Goal: Task Accomplishment & Management: Manage account settings

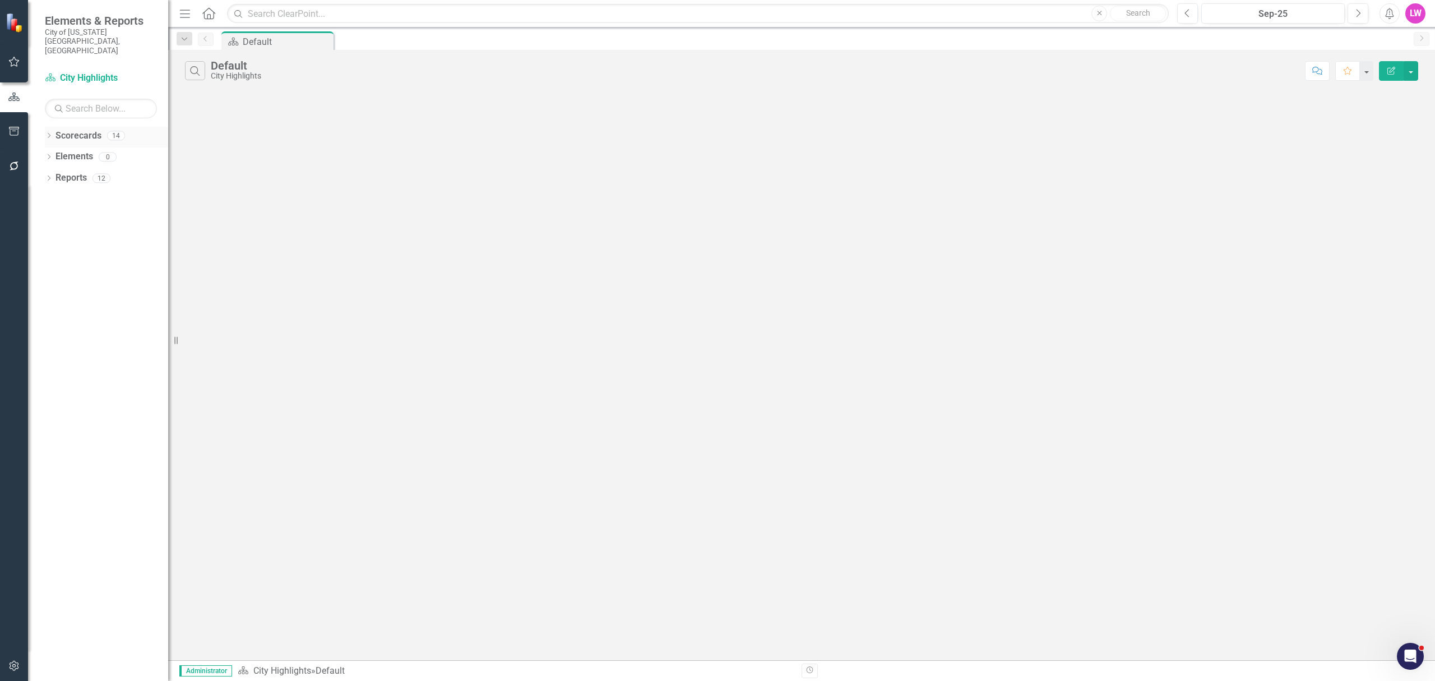
click at [48, 133] on icon "Dropdown" at bounding box center [49, 136] width 8 height 6
click at [14, 667] on icon "button" at bounding box center [14, 665] width 12 height 9
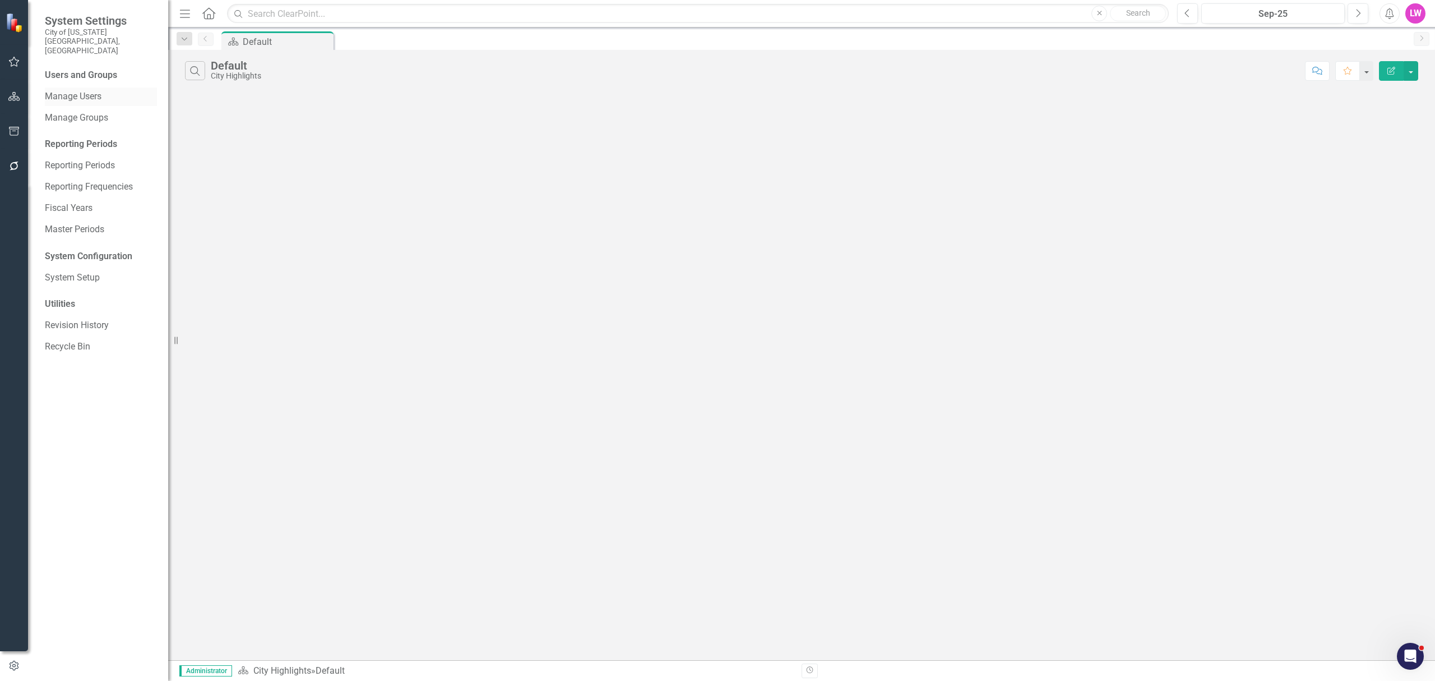
click at [85, 90] on link "Manage Users" at bounding box center [101, 96] width 112 height 13
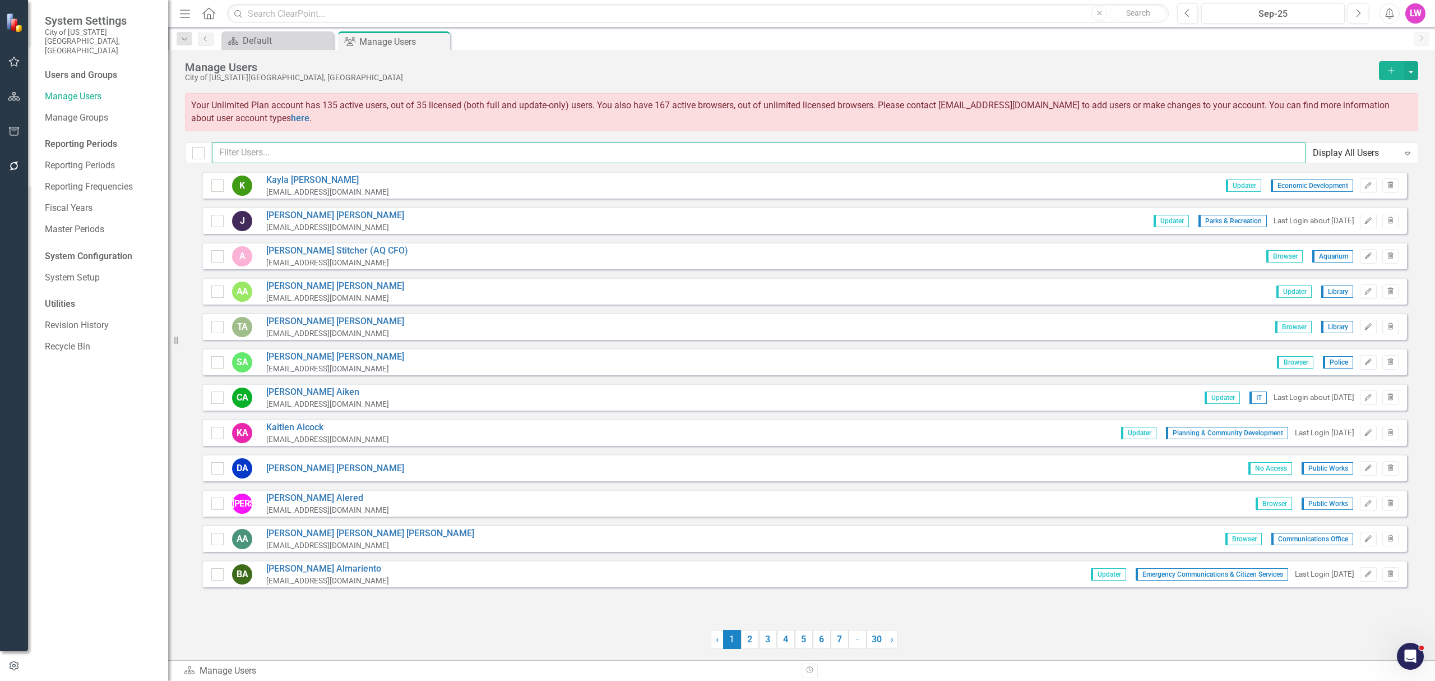
click at [348, 151] on input "text" at bounding box center [759, 152] width 1094 height 21
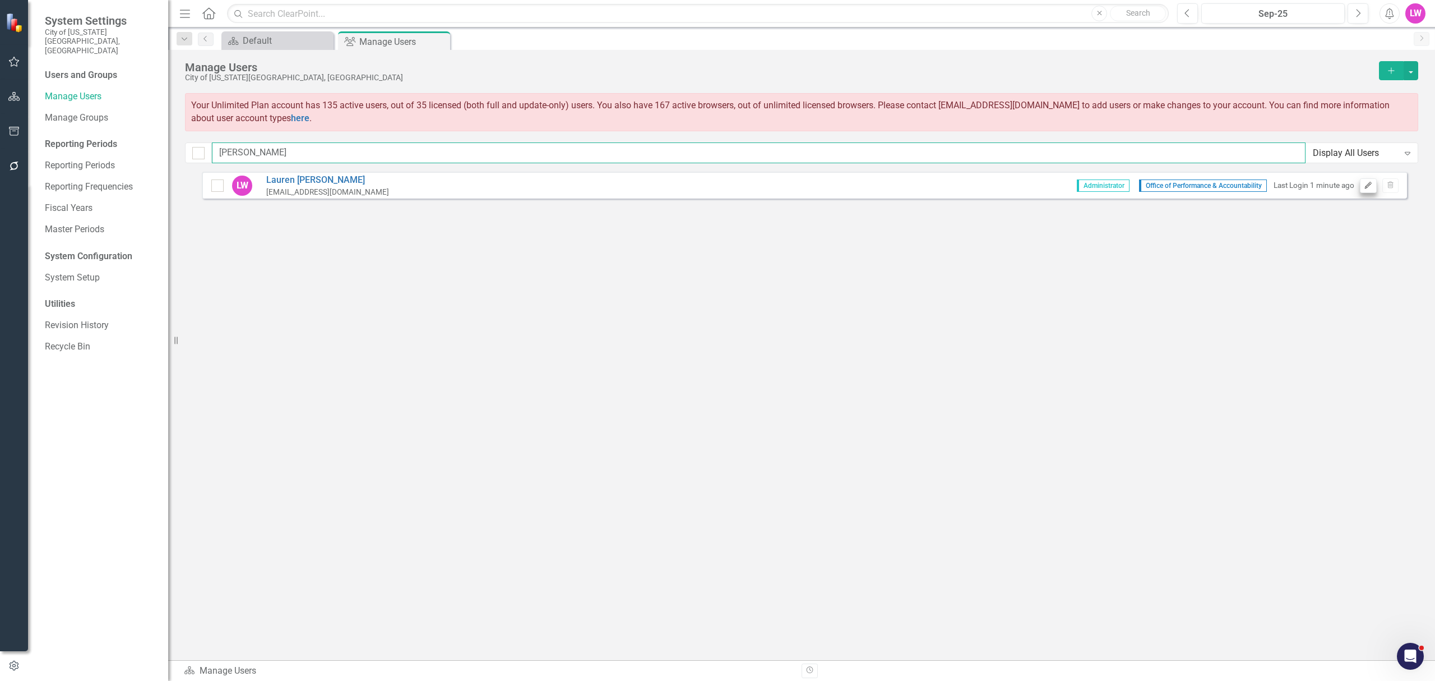
type input "[PERSON_NAME]"
click at [1365, 187] on icon "Edit" at bounding box center [1368, 185] width 8 height 7
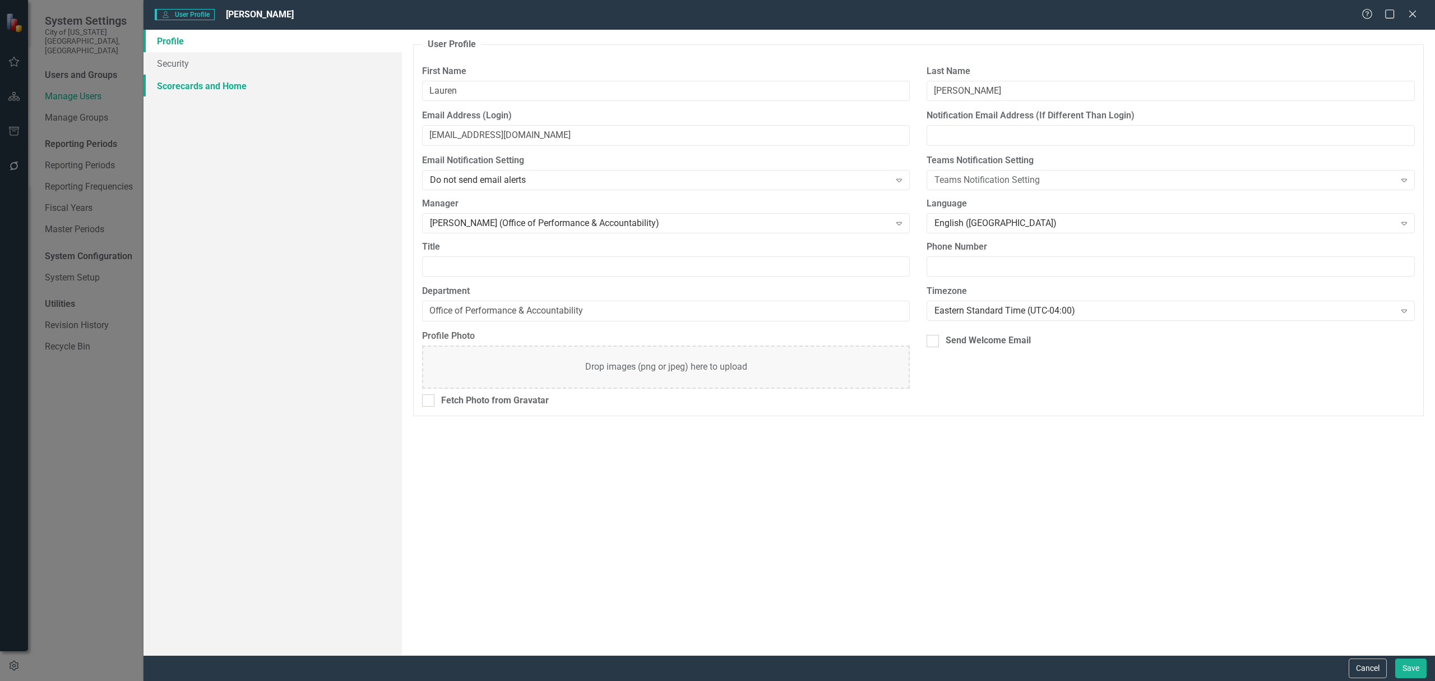
drag, startPoint x: 200, startPoint y: 94, endPoint x: 220, endPoint y: 96, distance: 20.3
click at [200, 93] on link "Scorecards and Home" at bounding box center [273, 86] width 258 height 22
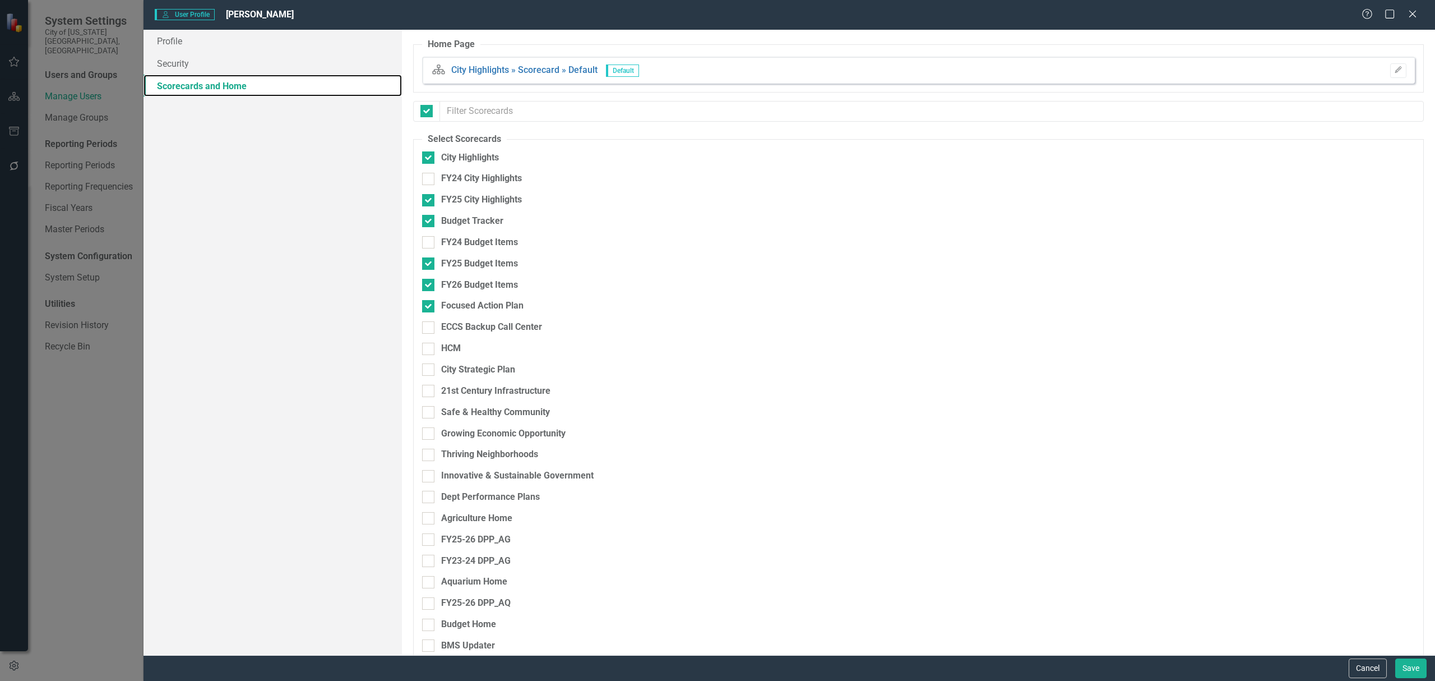
checkbox input "false"
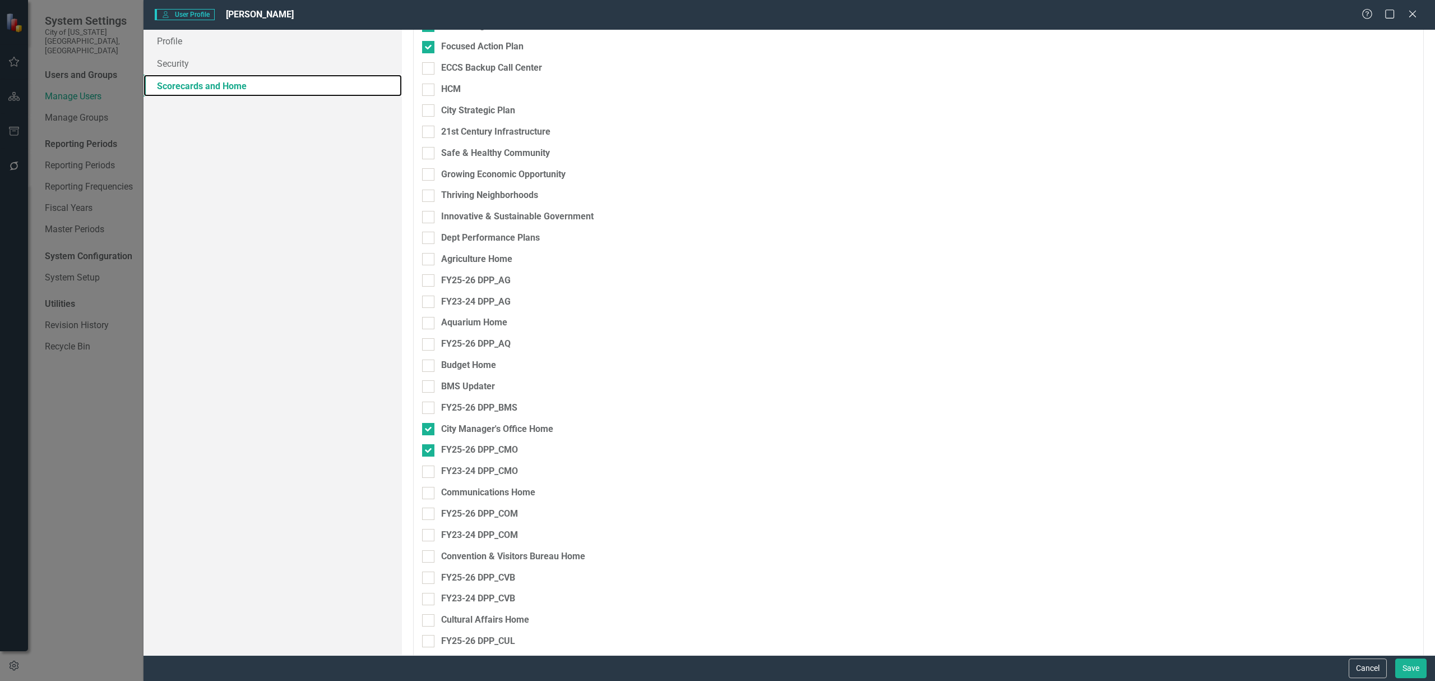
scroll to position [299, 0]
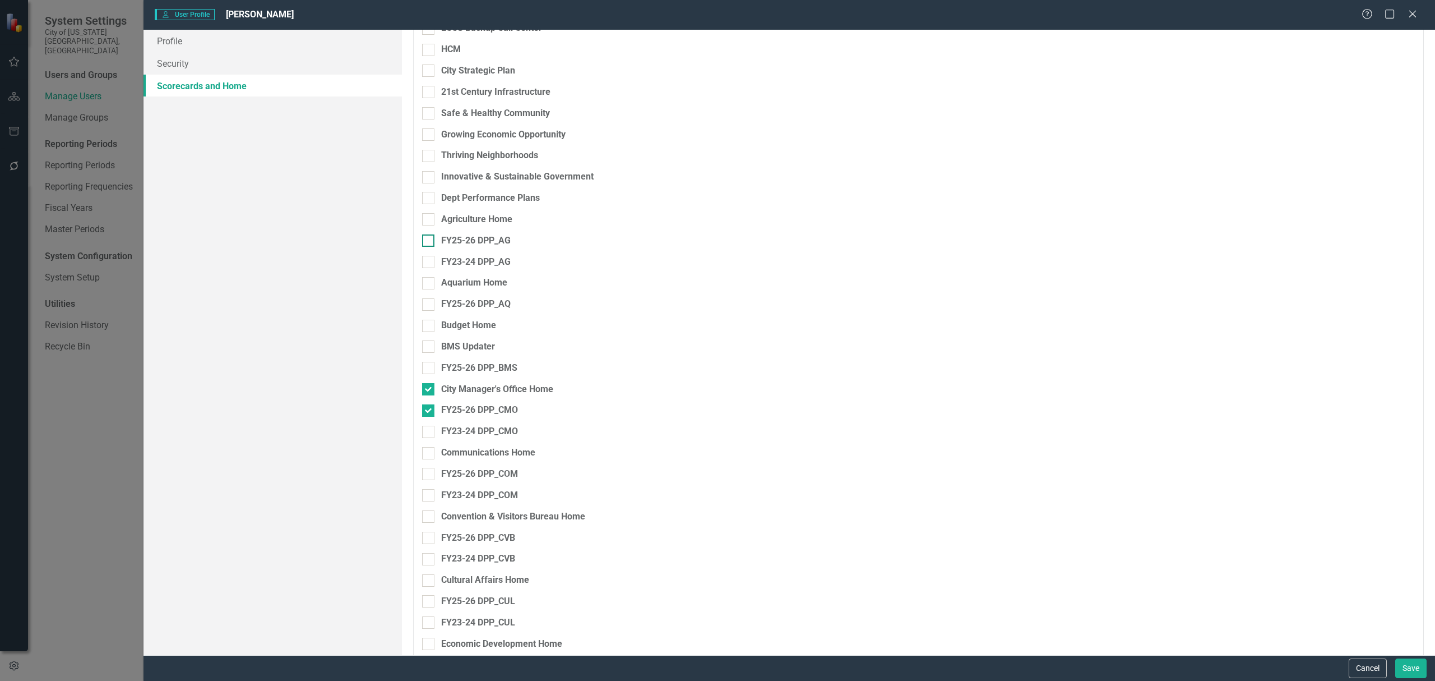
click at [431, 243] on div at bounding box center [428, 240] width 12 height 12
click at [429, 242] on input "FY25-26 DPP_AG" at bounding box center [425, 237] width 7 height 7
click at [431, 243] on div at bounding box center [428, 240] width 12 height 12
click at [429, 242] on input "FY25-26 DPP_AG" at bounding box center [425, 237] width 7 height 7
click at [429, 237] on input "FY25-26 DPP_AG" at bounding box center [425, 237] width 7 height 7
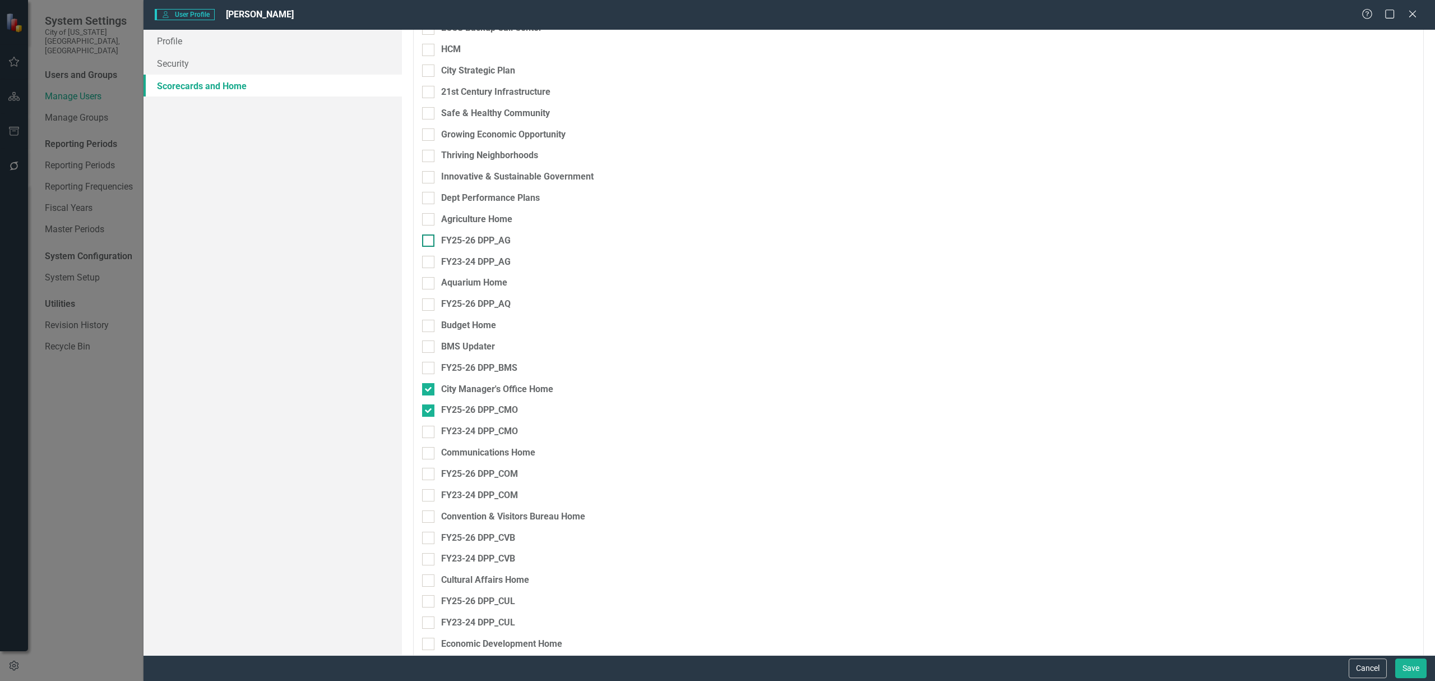
checkbox input "true"
click at [431, 308] on div at bounding box center [428, 304] width 12 height 12
click at [429, 306] on input "FY25-26 DPP_AQ" at bounding box center [425, 301] width 7 height 7
checkbox input "true"
click at [431, 371] on div at bounding box center [428, 368] width 12 height 12
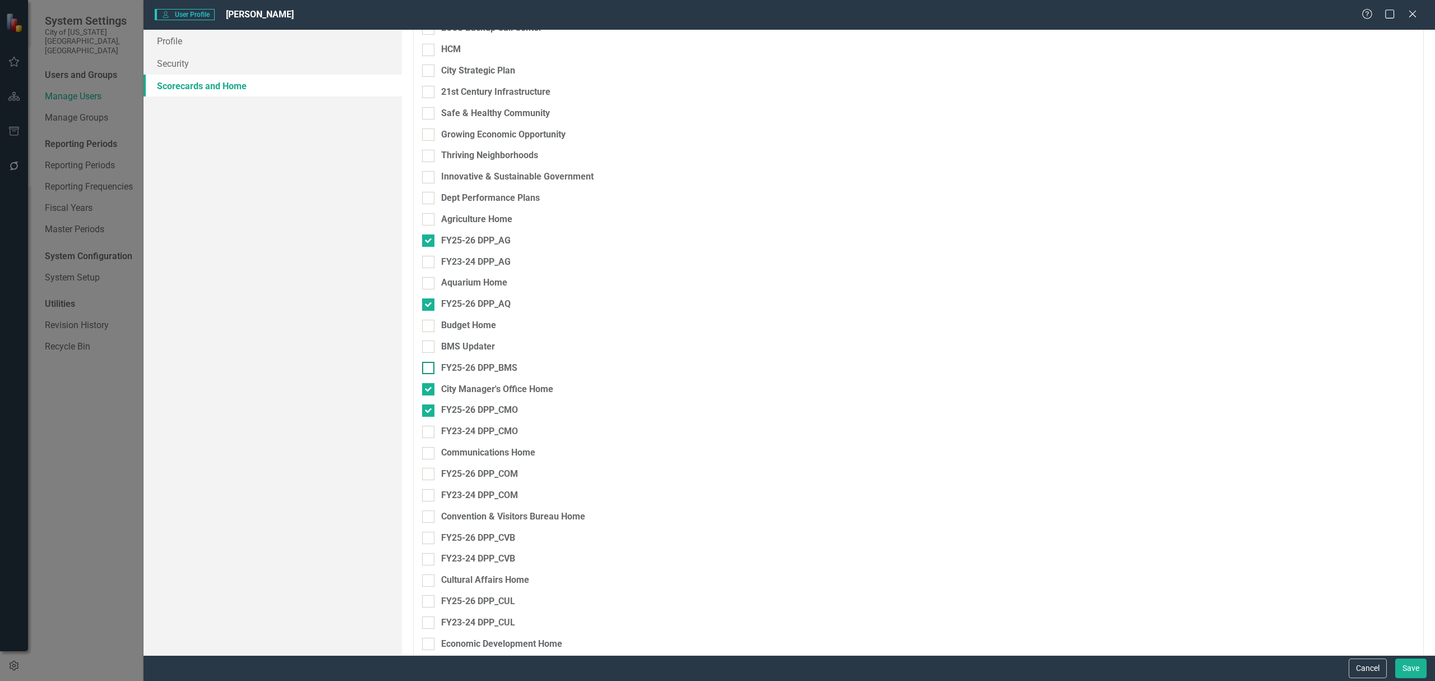
click at [429, 369] on input "FY25-26 DPP_BMS" at bounding box center [425, 365] width 7 height 7
checkbox input "true"
click at [432, 391] on div at bounding box center [428, 389] width 12 height 12
click at [429, 390] on input "City Manager's Office Home" at bounding box center [425, 386] width 7 height 7
checkbox input "false"
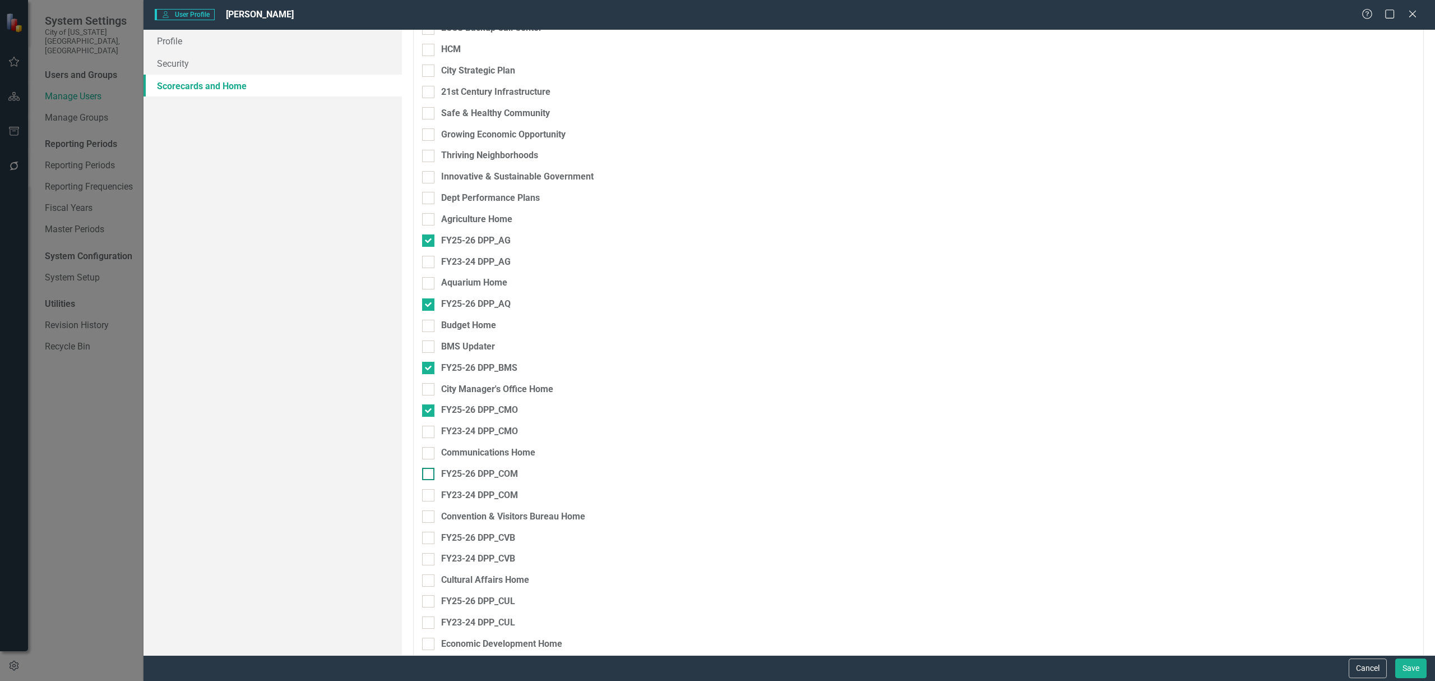
click at [428, 475] on input "FY25-26 DPP_COM" at bounding box center [425, 471] width 7 height 7
checkbox input "true"
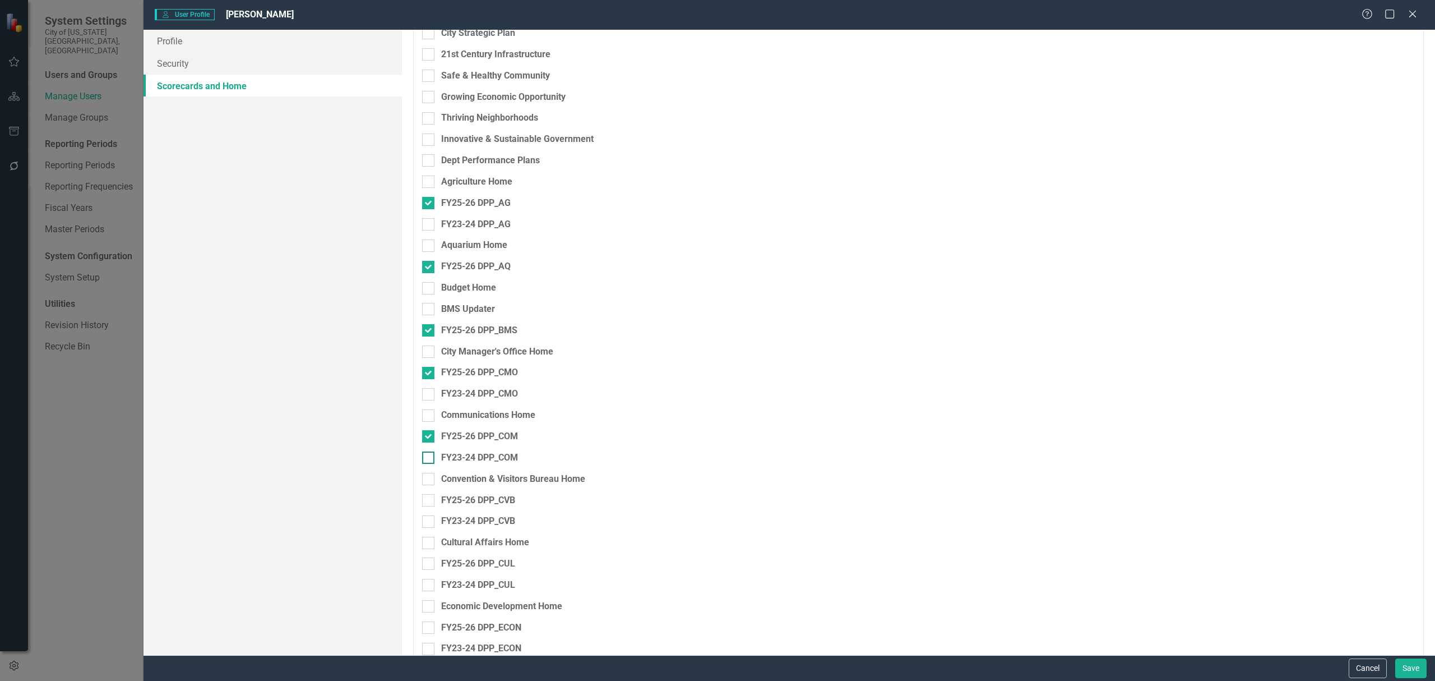
scroll to position [373, 0]
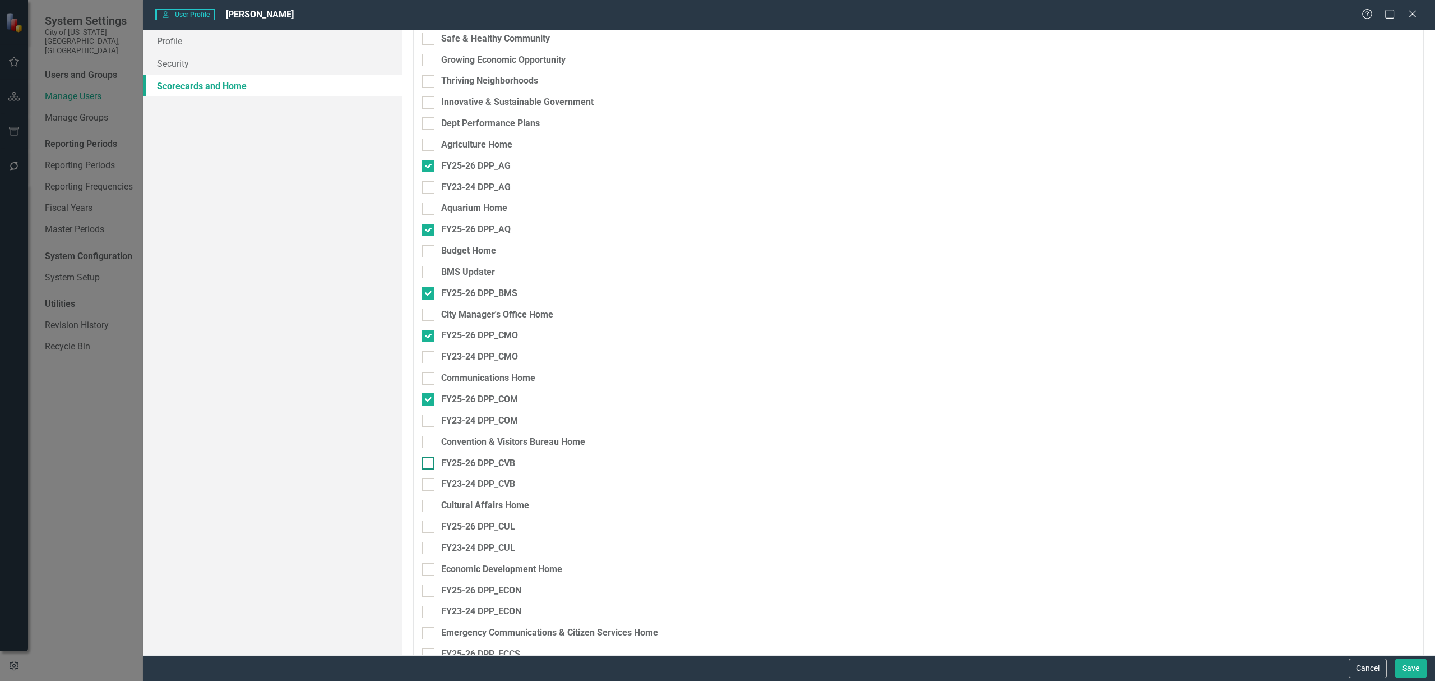
click at [429, 466] on div at bounding box center [428, 463] width 12 height 12
click at [429, 464] on input "FY25-26 DPP_CVB" at bounding box center [425, 460] width 7 height 7
checkbox input "true"
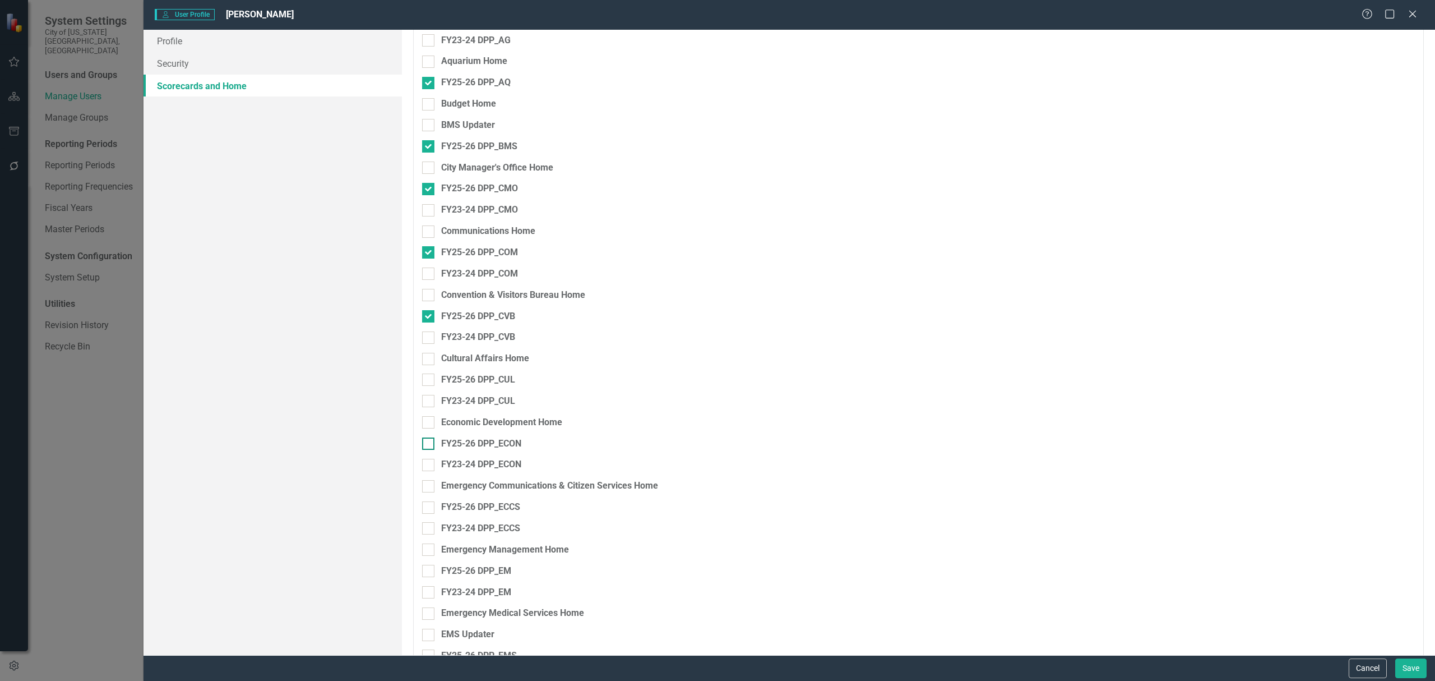
scroll to position [523, 0]
click at [434, 379] on div at bounding box center [428, 377] width 12 height 12
click at [429, 378] on input "FY25-26 DPP_CUL" at bounding box center [425, 374] width 7 height 7
checkbox input "true"
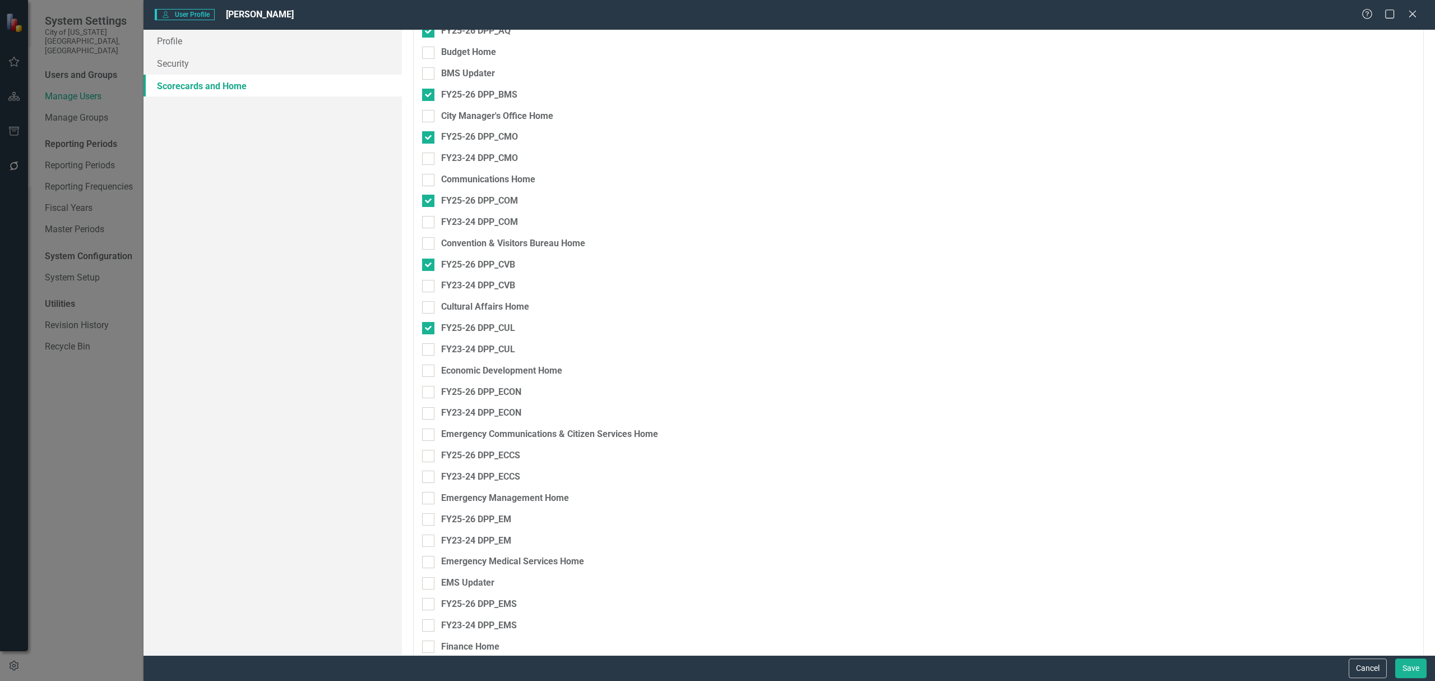
scroll to position [598, 0]
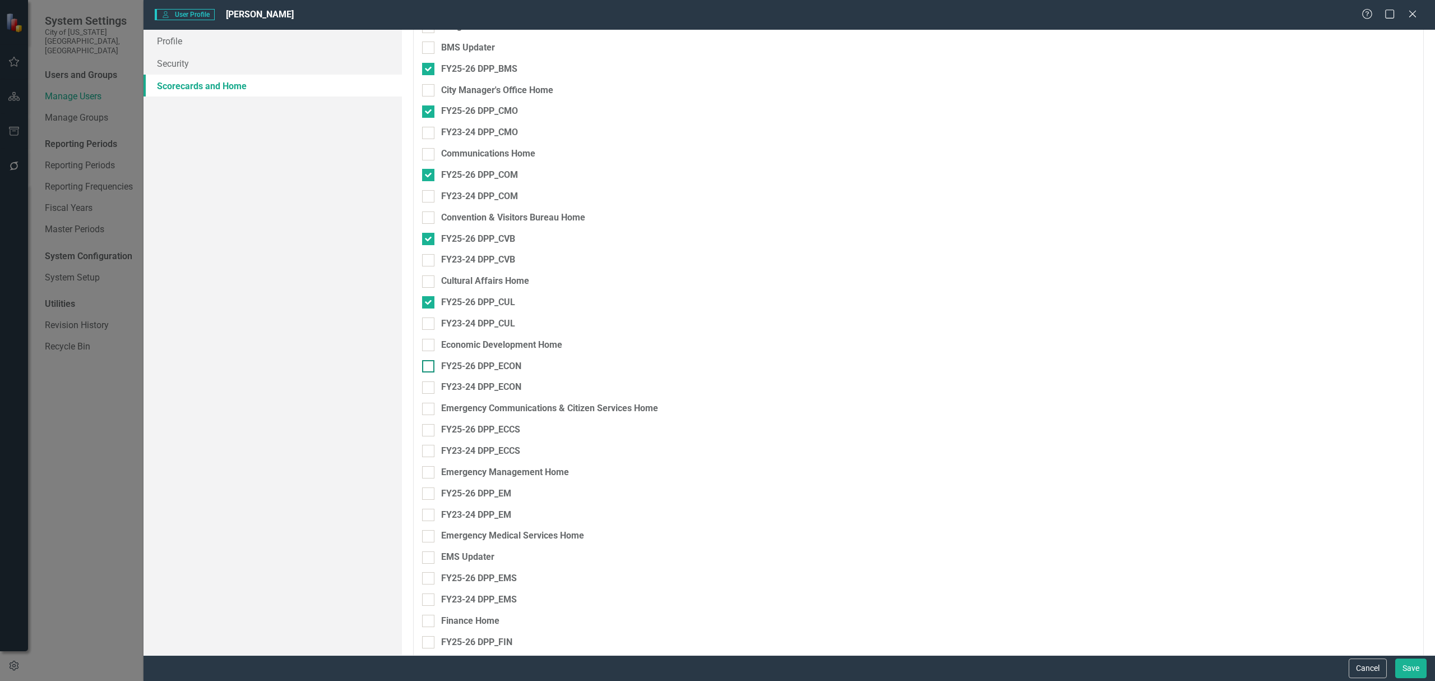
click at [426, 364] on input "FY25-26 DPP_ECON" at bounding box center [425, 363] width 7 height 7
checkbox input "true"
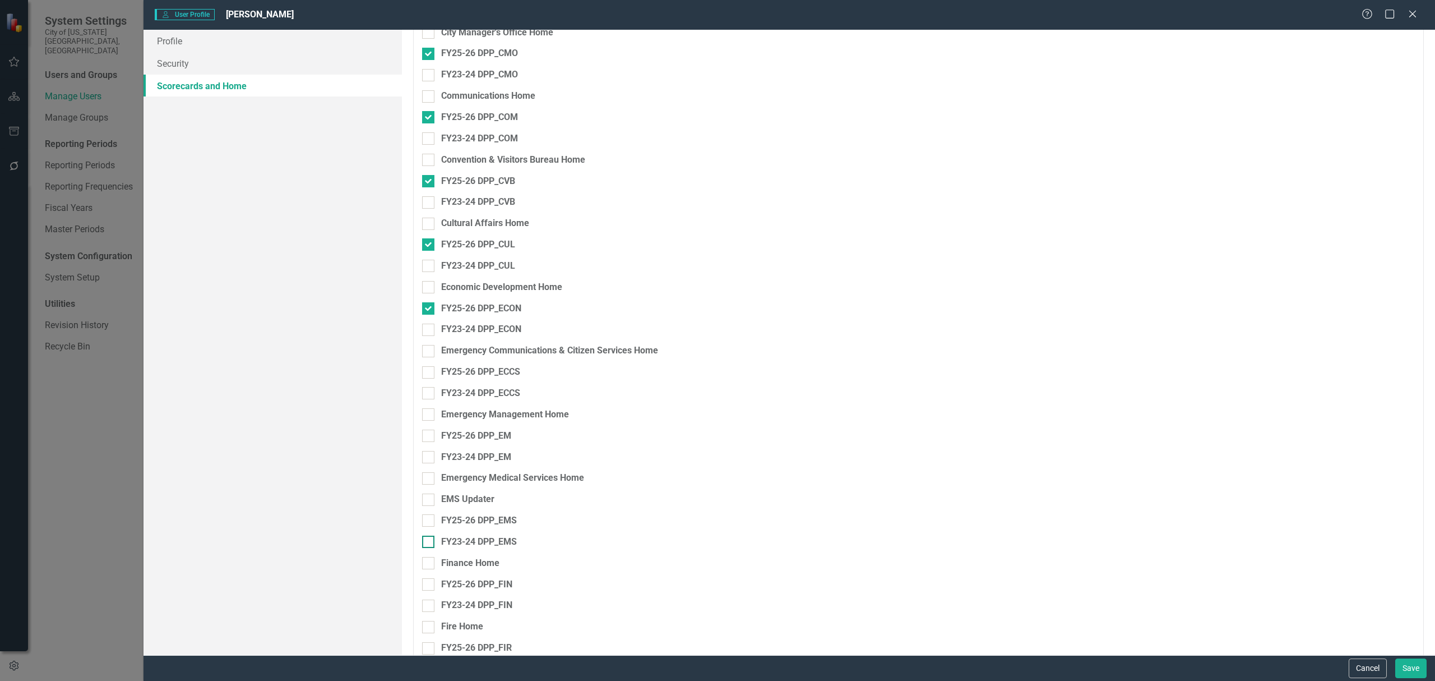
scroll to position [747, 0]
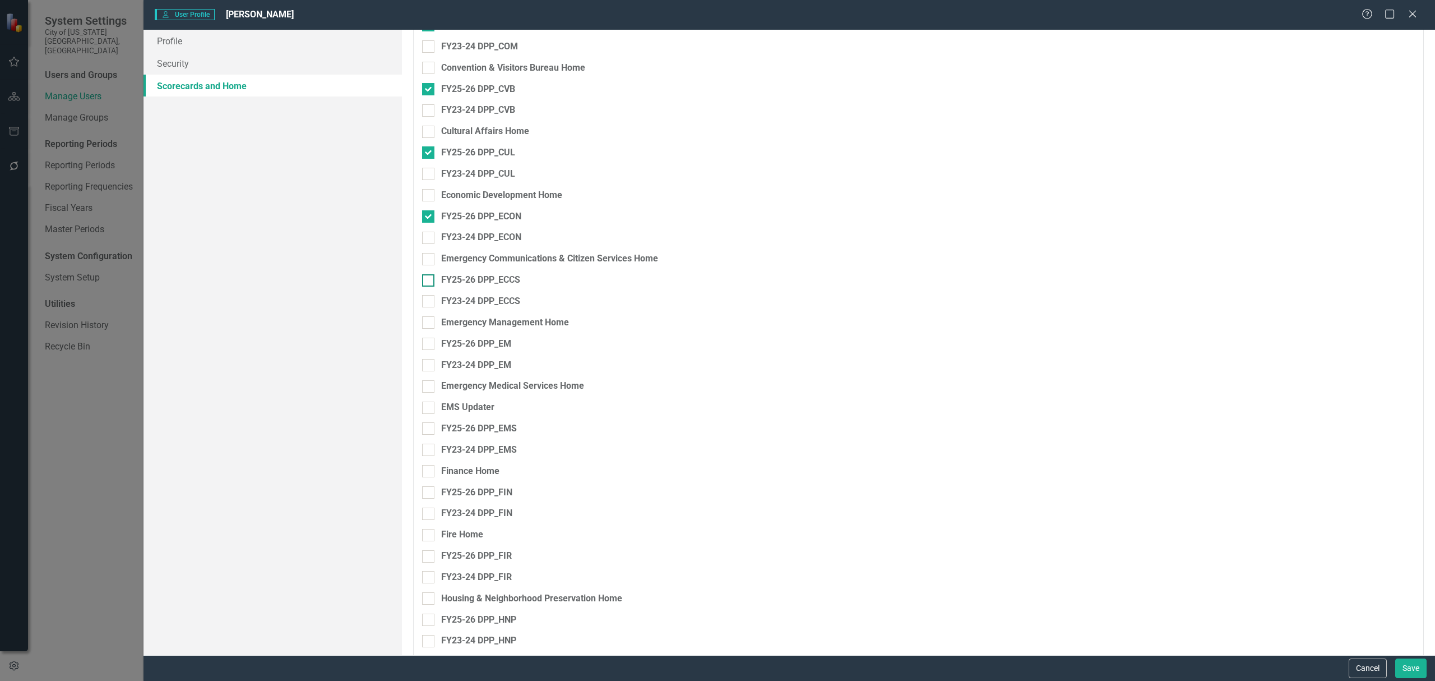
click at [433, 279] on div at bounding box center [428, 280] width 12 height 12
click at [429, 279] on input "FY25-26 DPP_ECCS" at bounding box center [425, 277] width 7 height 7
checkbox input "true"
click at [426, 346] on div at bounding box center [428, 344] width 12 height 12
click at [426, 345] on input "FY25-26 DPP_EM" at bounding box center [425, 341] width 7 height 7
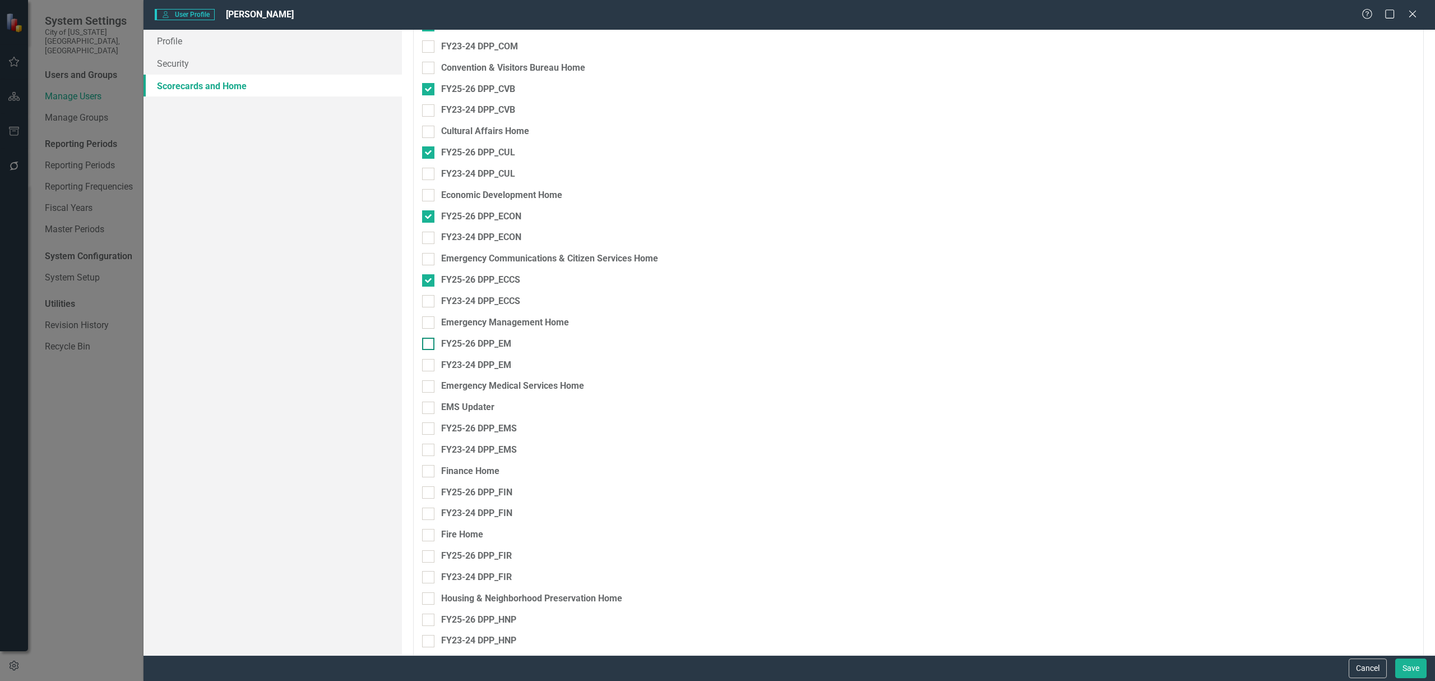
checkbox input "true"
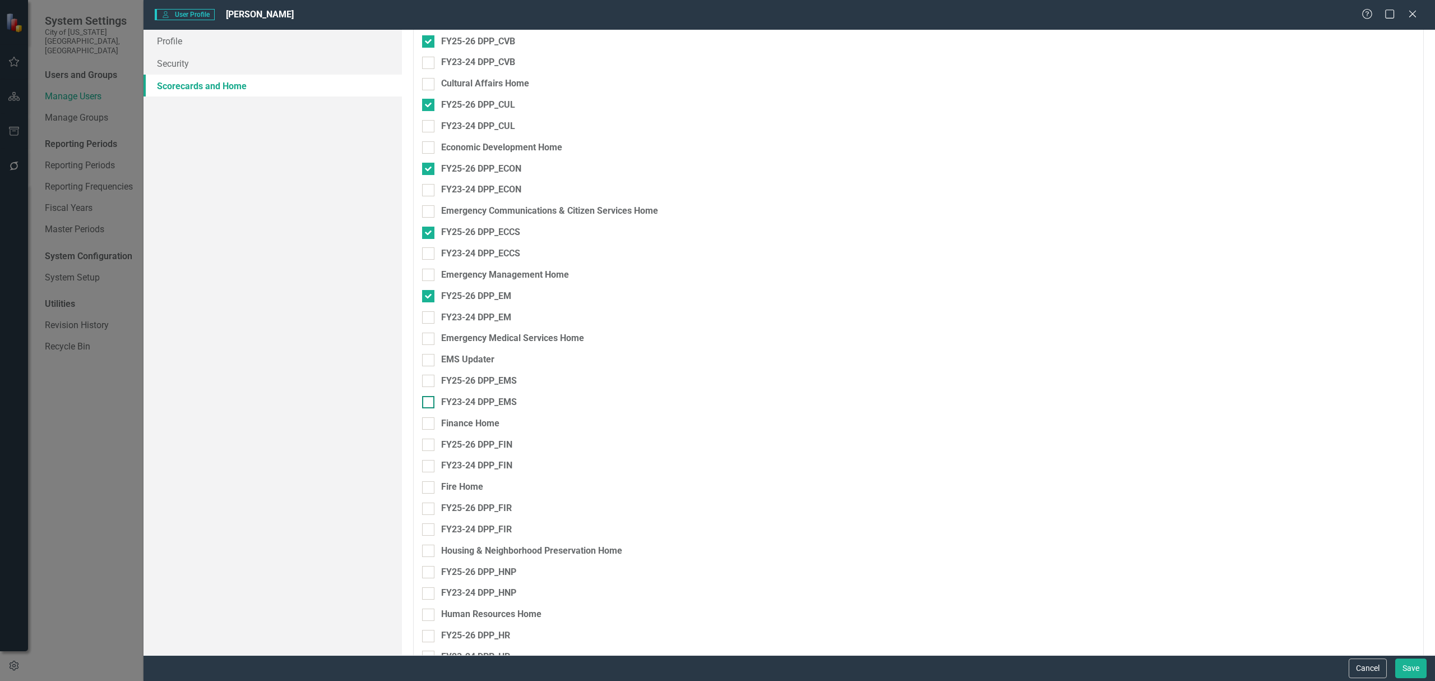
scroll to position [822, 0]
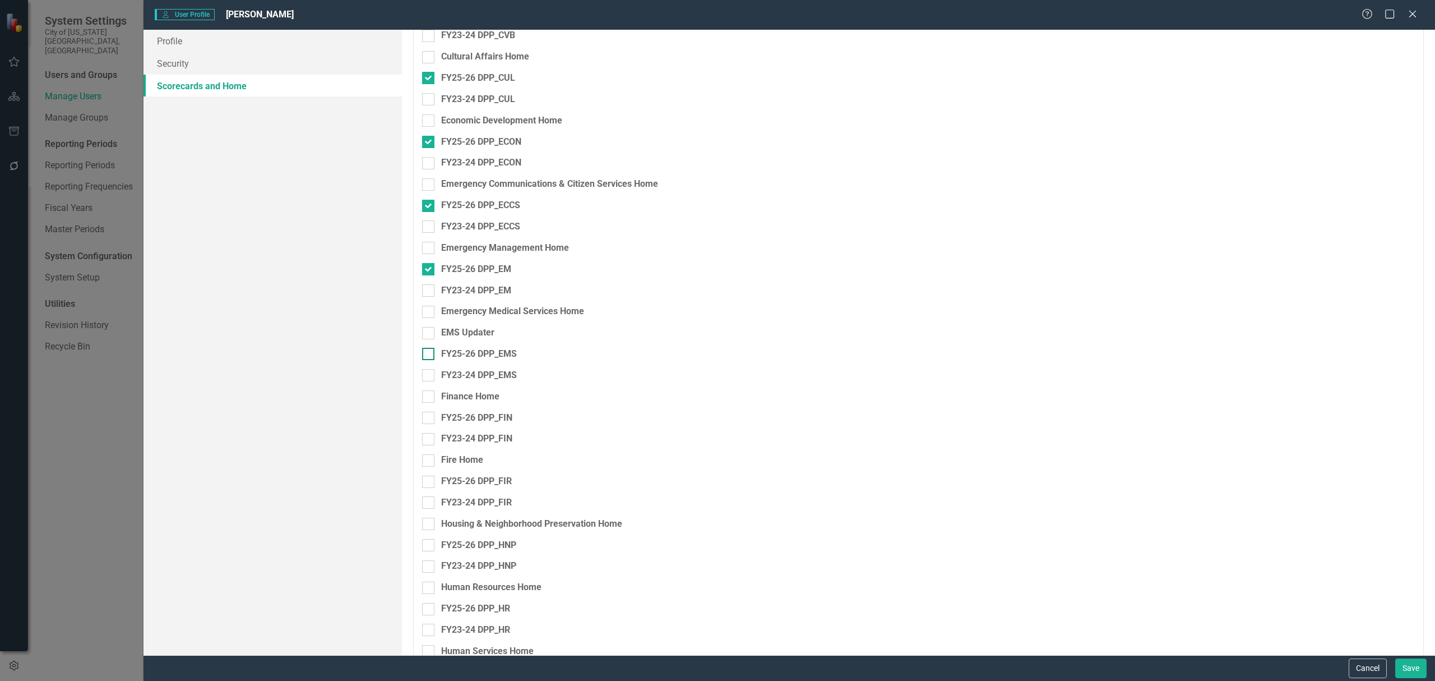
click at [427, 355] on input "FY25-26 DPP_EMS" at bounding box center [425, 351] width 7 height 7
checkbox input "true"
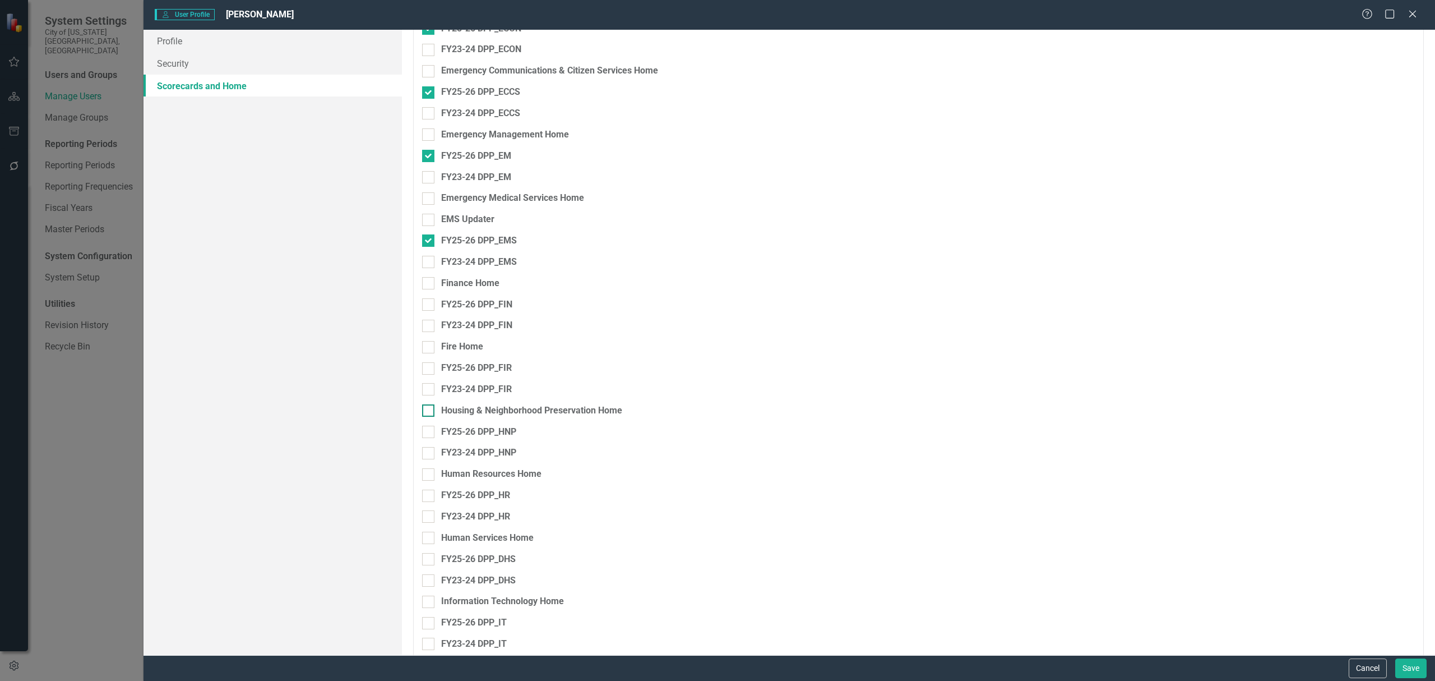
scroll to position [972, 0]
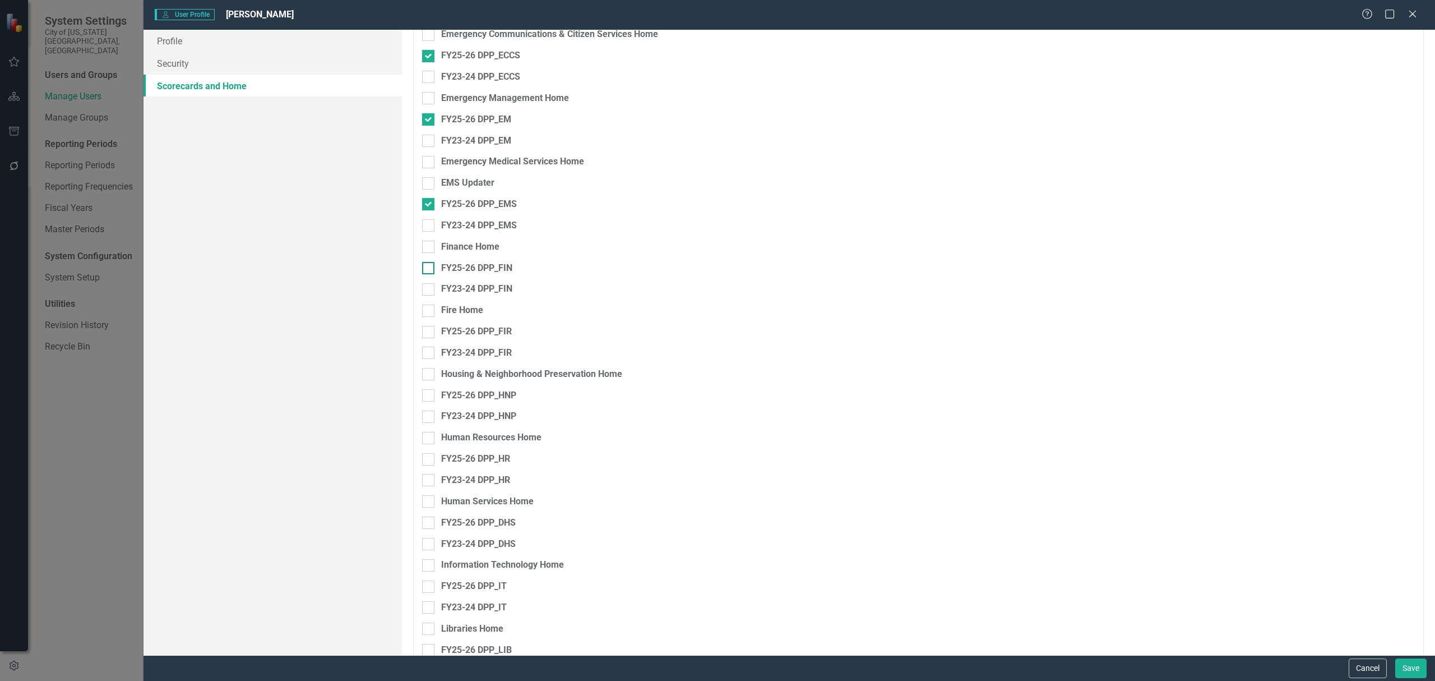
click at [433, 268] on div at bounding box center [428, 268] width 12 height 12
click at [429, 268] on input "FY25-26 DPP_FIN" at bounding box center [425, 265] width 7 height 7
checkbox input "true"
click at [431, 331] on div at bounding box center [428, 332] width 12 height 12
click at [429, 331] on input "FY25-26 DPP_FIR" at bounding box center [425, 329] width 7 height 7
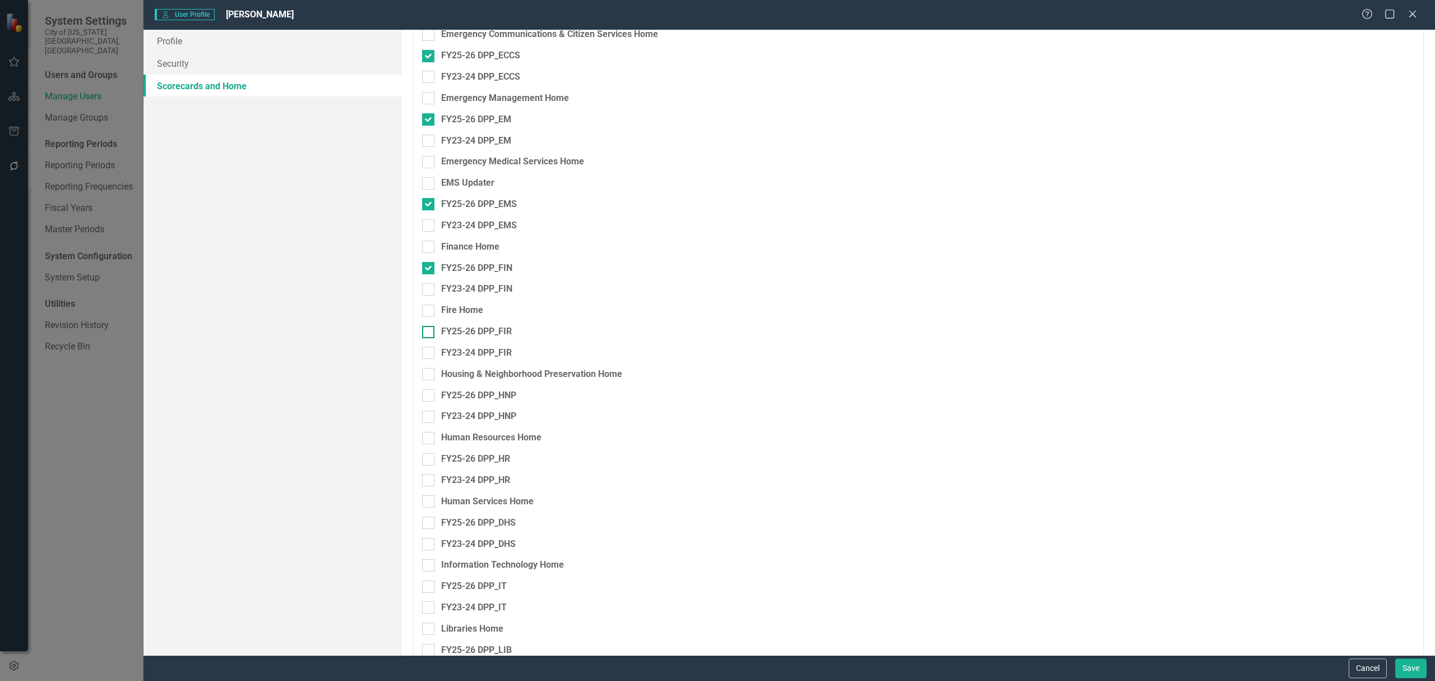
checkbox input "true"
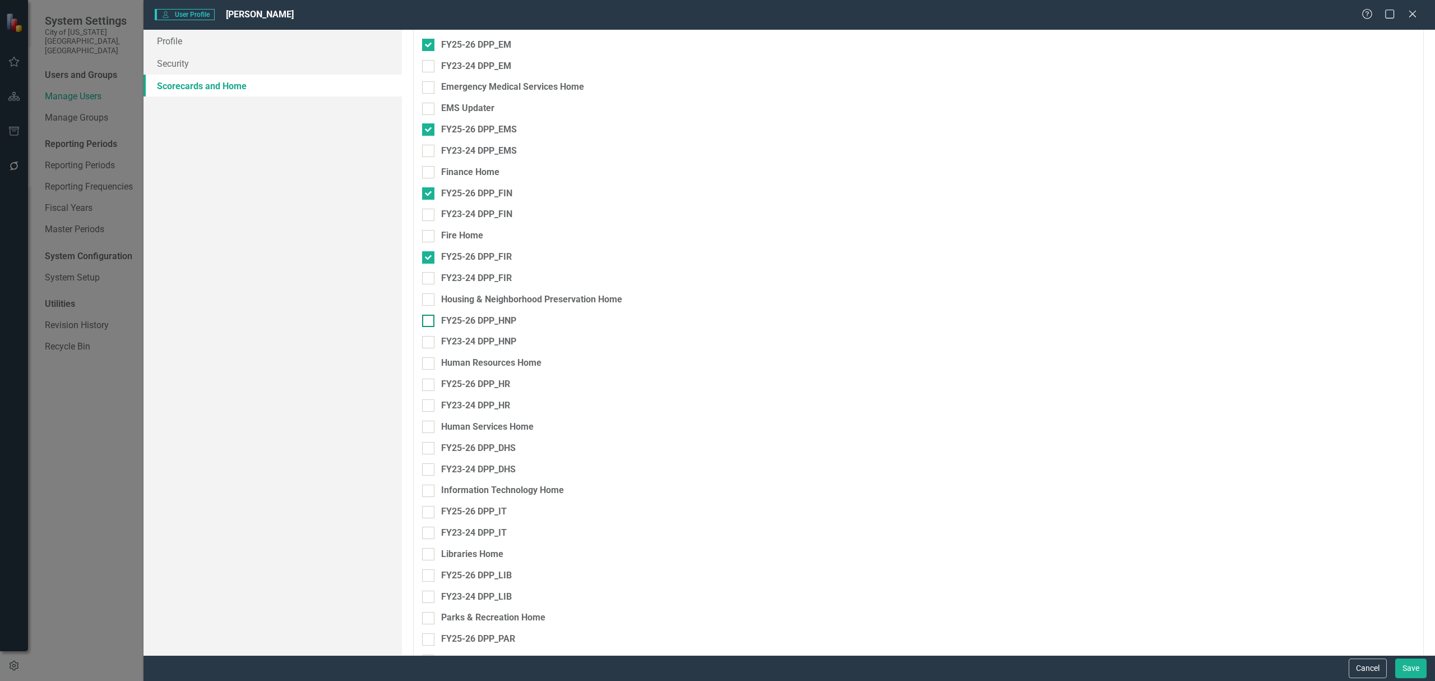
click at [433, 321] on div at bounding box center [428, 321] width 12 height 12
click at [429, 321] on input "FY25-26 DPP_HNP" at bounding box center [425, 318] width 7 height 7
checkbox input "true"
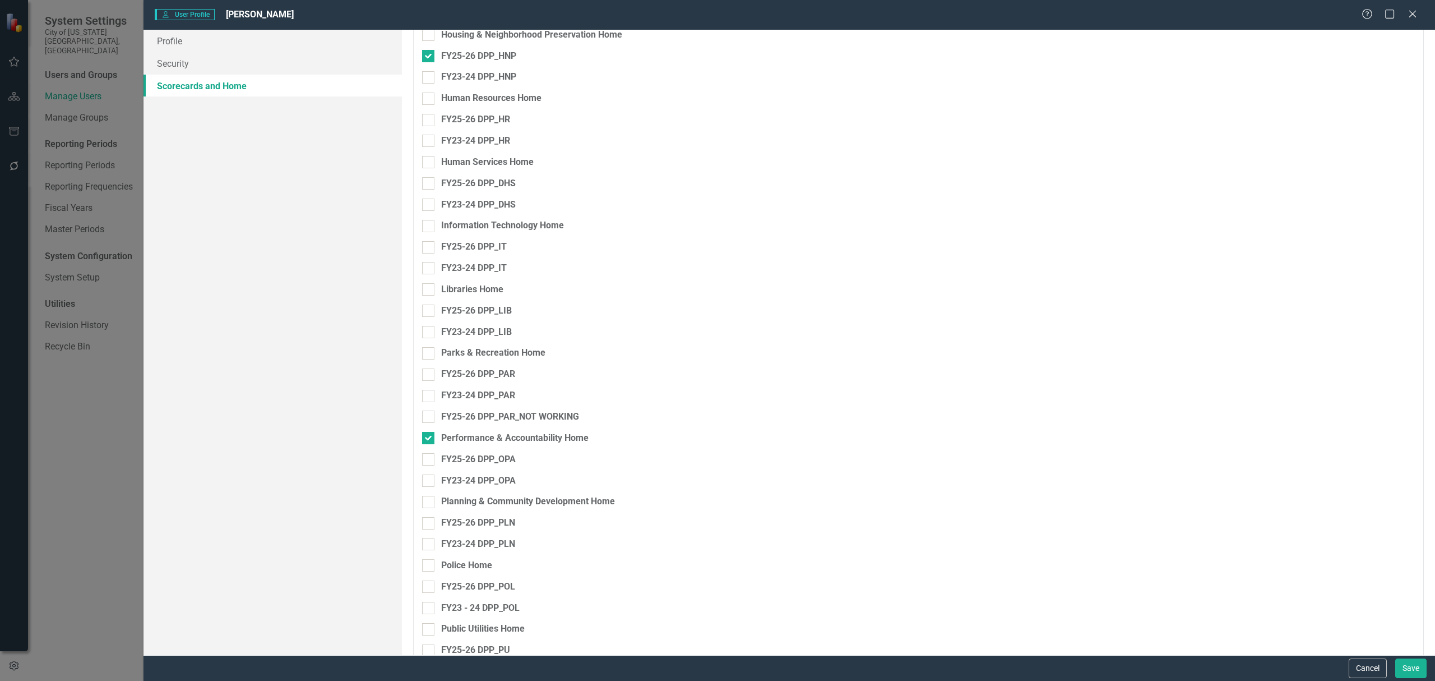
scroll to position [1346, 0]
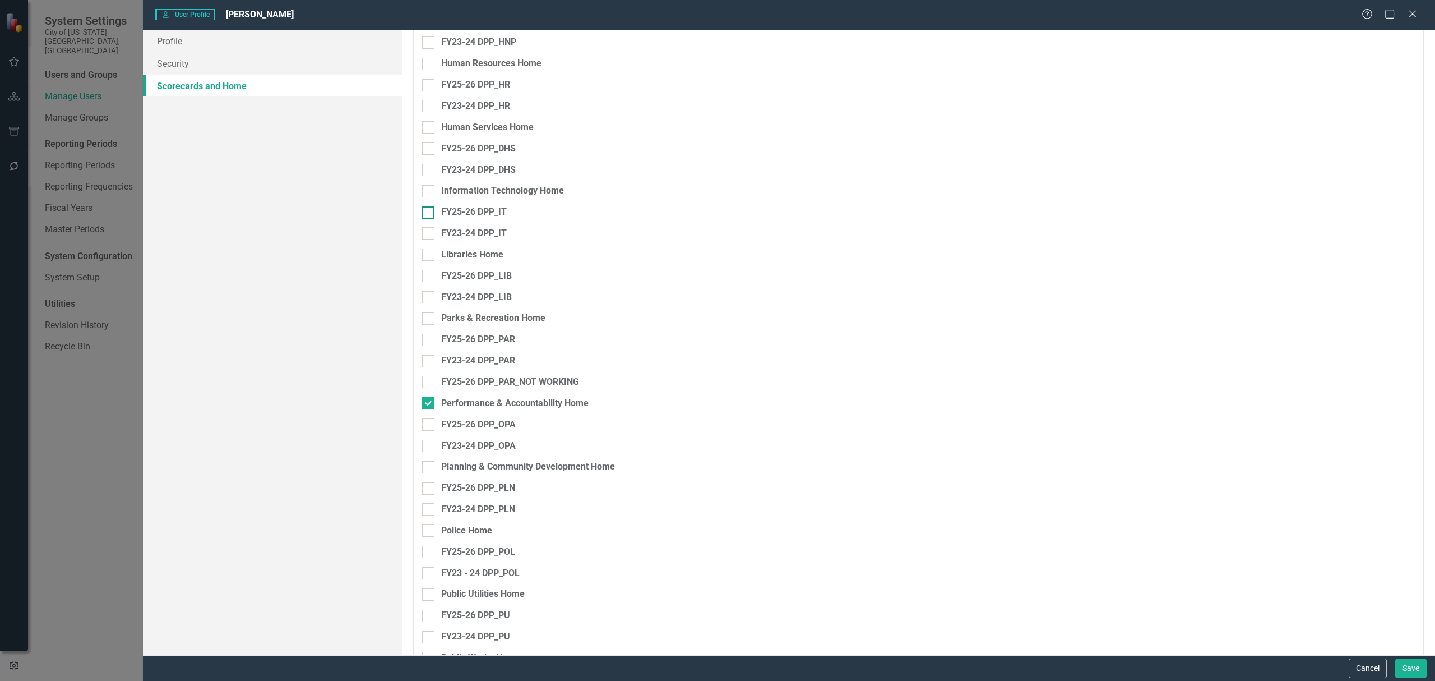
click at [432, 209] on div at bounding box center [428, 212] width 12 height 12
click at [429, 209] on input "FY25-26 DPP_IT" at bounding box center [425, 209] width 7 height 7
checkbox input "true"
click at [429, 272] on div at bounding box center [428, 276] width 12 height 12
click at [429, 272] on input "FY25-26 DPP_LIB" at bounding box center [425, 273] width 7 height 7
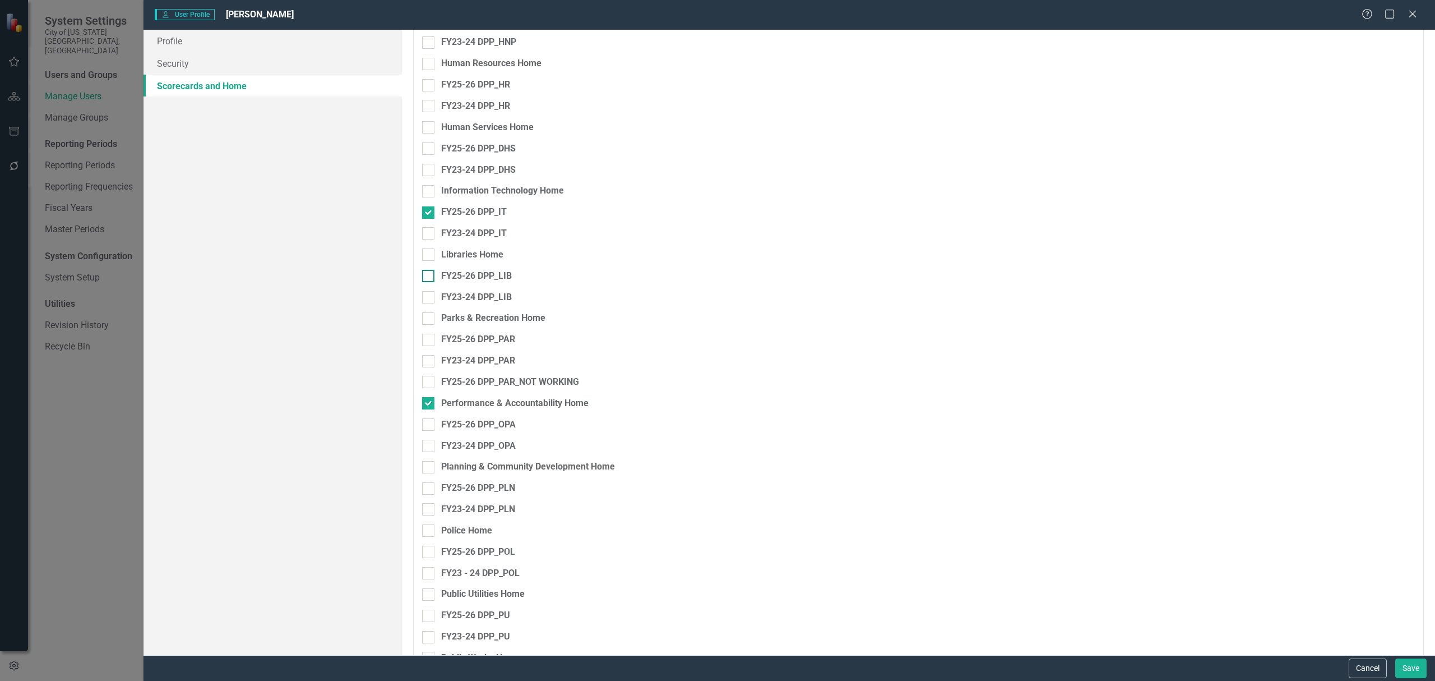
checkbox input "true"
click at [433, 339] on div at bounding box center [428, 340] width 12 height 12
click at [429, 339] on input "FY25-26 DPP_PAR" at bounding box center [425, 337] width 7 height 7
checkbox input "true"
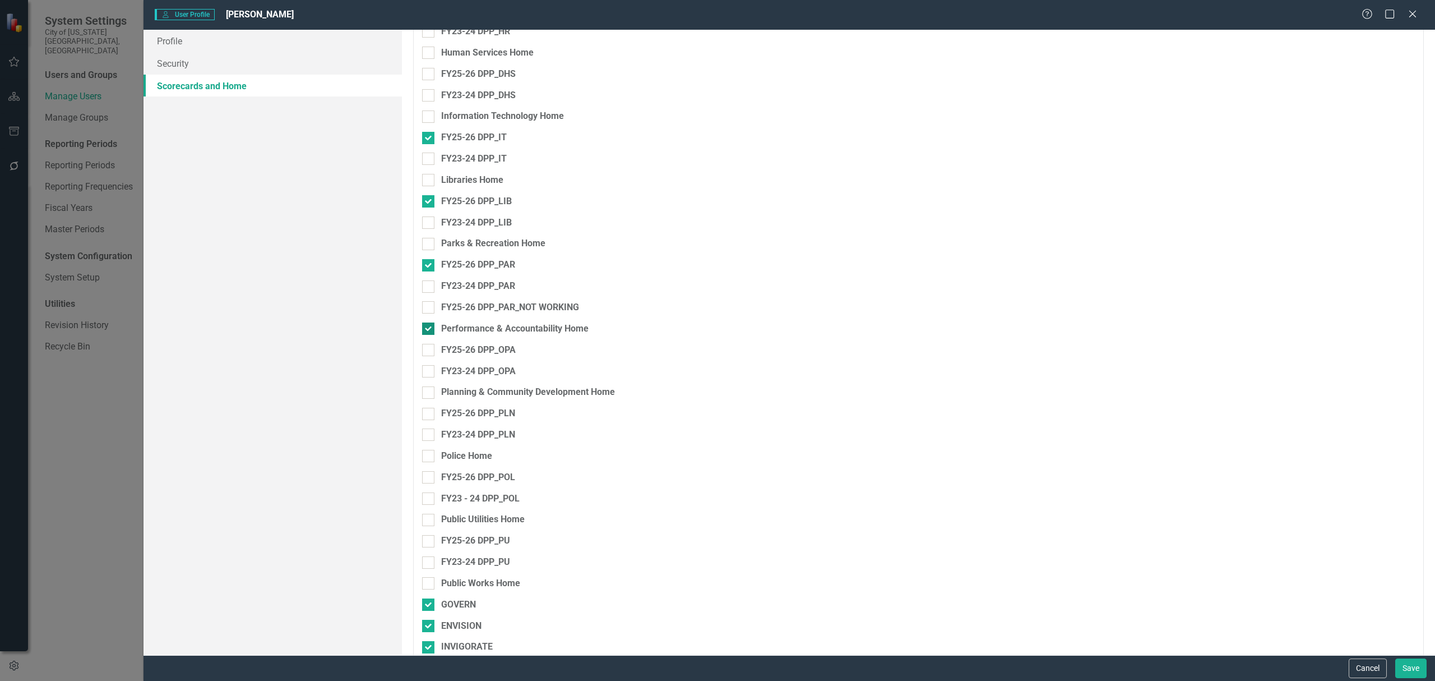
click at [436, 331] on div "Performance & Accountability Home" at bounding box center [859, 328] width 875 height 13
click at [429, 330] on input "Performance & Accountability Home" at bounding box center [425, 325] width 7 height 7
checkbox input "false"
click at [429, 355] on div at bounding box center [428, 350] width 12 height 12
click at [429, 351] on input "FY25-26 DPP_OPA" at bounding box center [425, 347] width 7 height 7
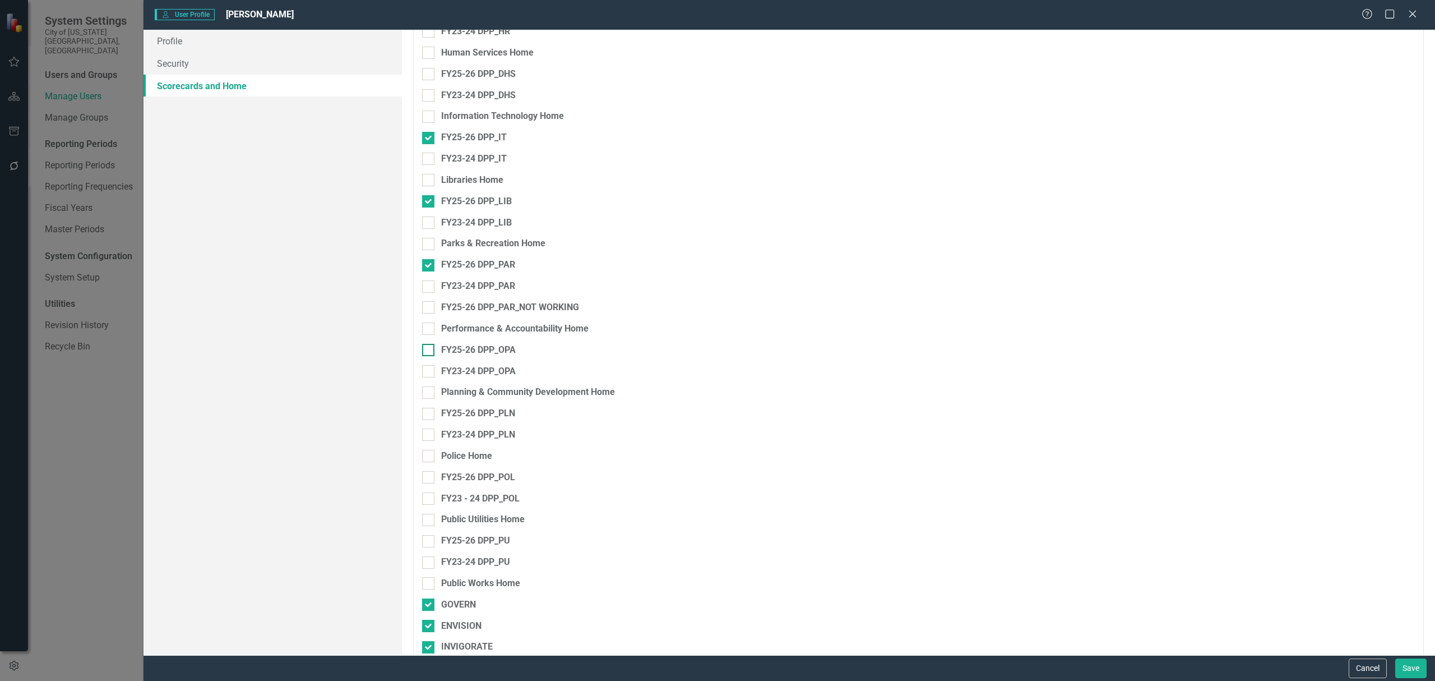
checkbox input "true"
click at [429, 413] on input "FY25-26 DPP_PLN" at bounding box center [425, 411] width 7 height 7
checkbox input "true"
click at [431, 479] on div at bounding box center [428, 477] width 12 height 12
click at [429, 478] on input "FY25-26 DPP_POL" at bounding box center [425, 474] width 7 height 7
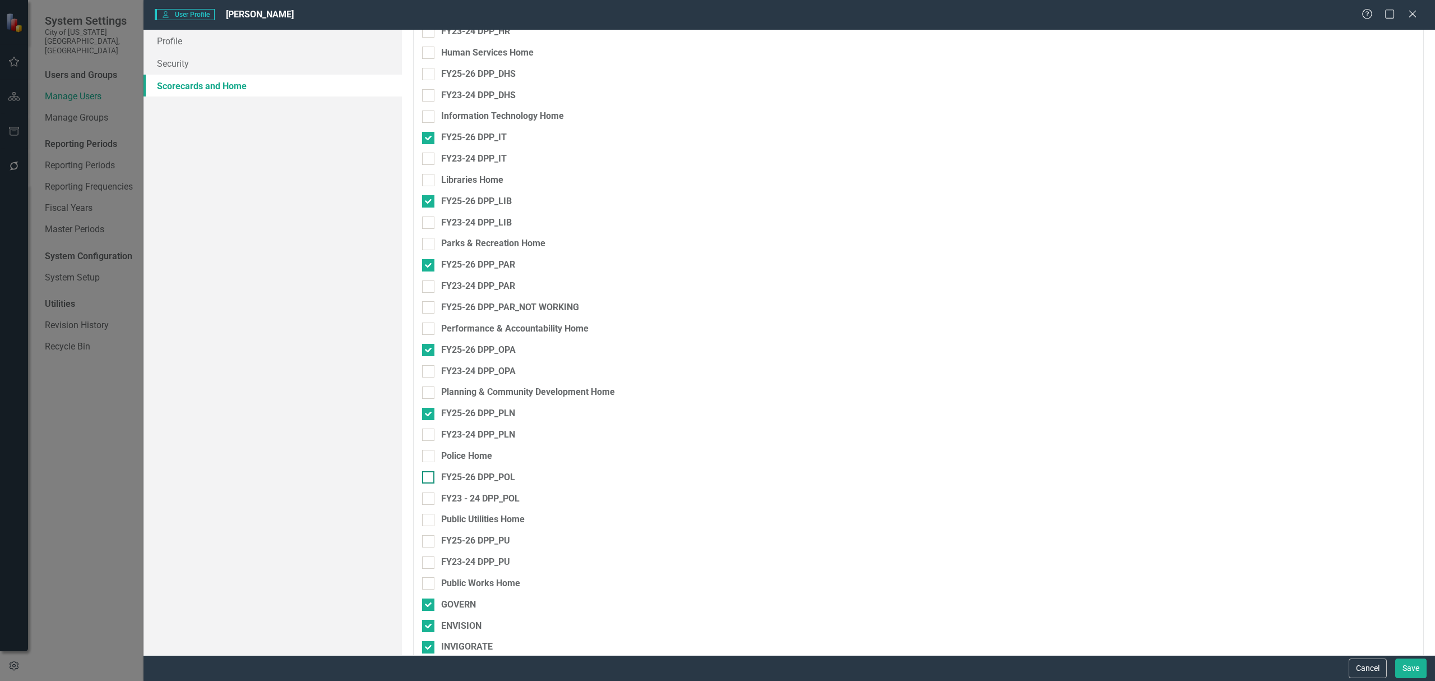
checkbox input "true"
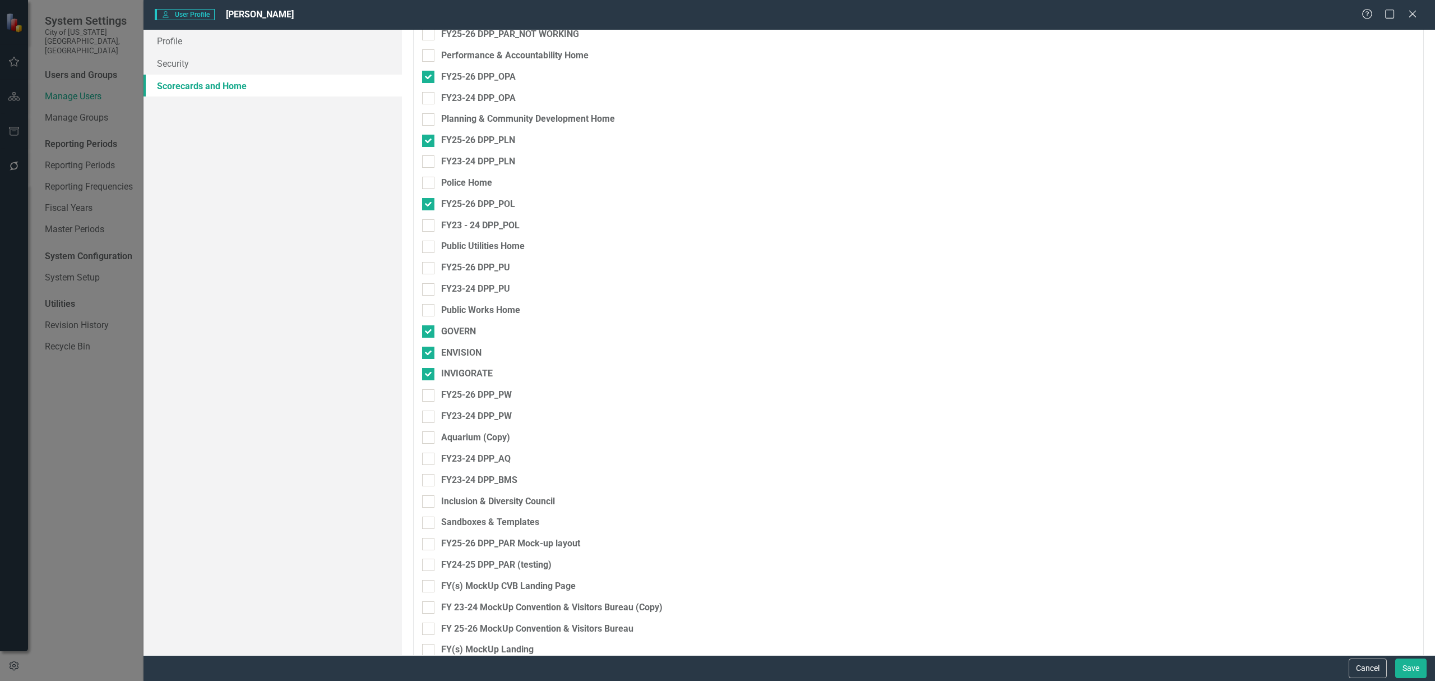
scroll to position [1719, 0]
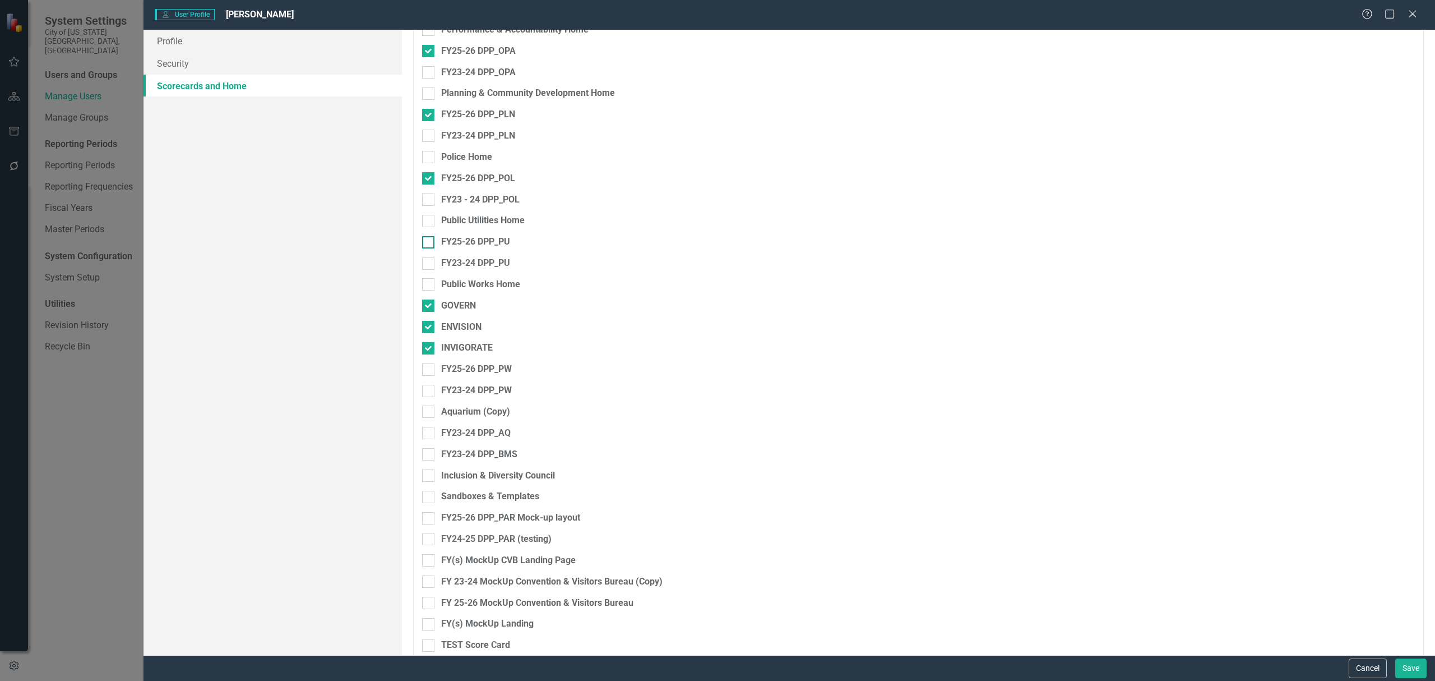
click at [431, 243] on div at bounding box center [428, 242] width 12 height 12
click at [429, 243] on input "FY25-26 DPP_PU" at bounding box center [425, 239] width 7 height 7
checkbox input "true"
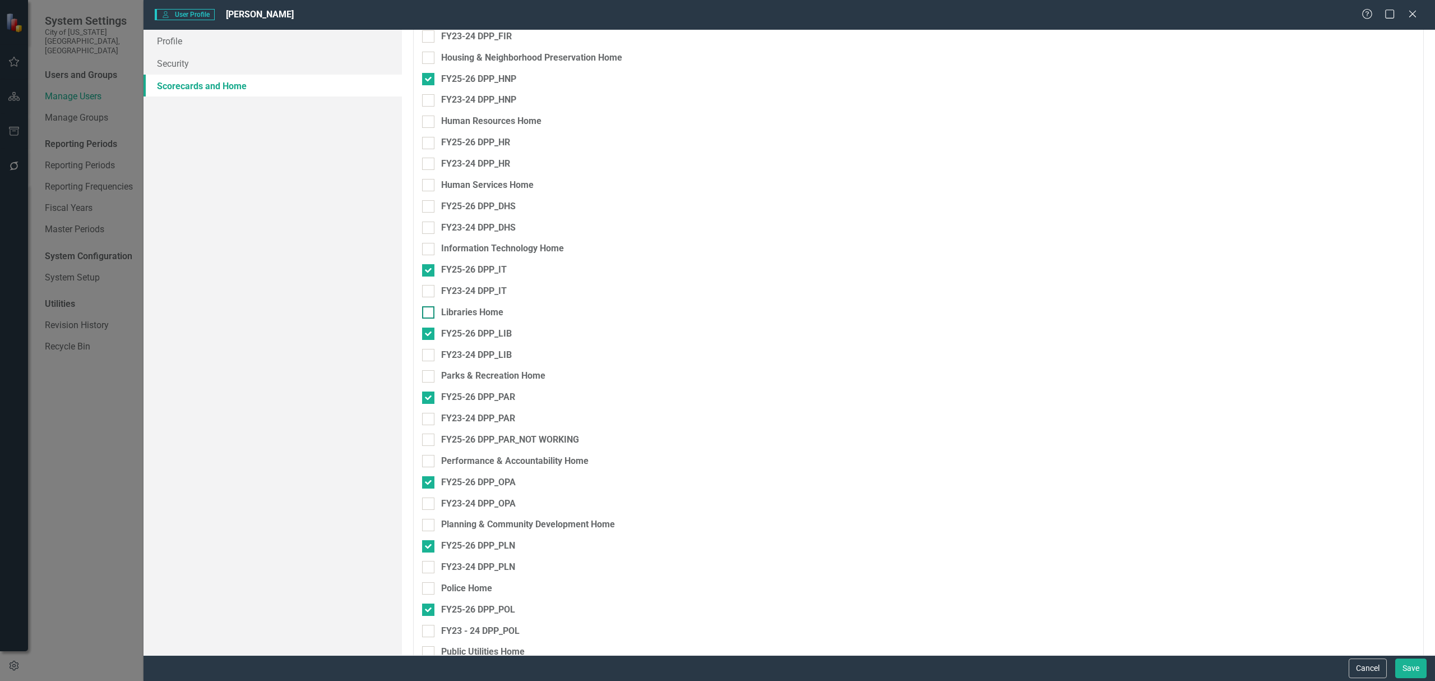
scroll to position [1271, 0]
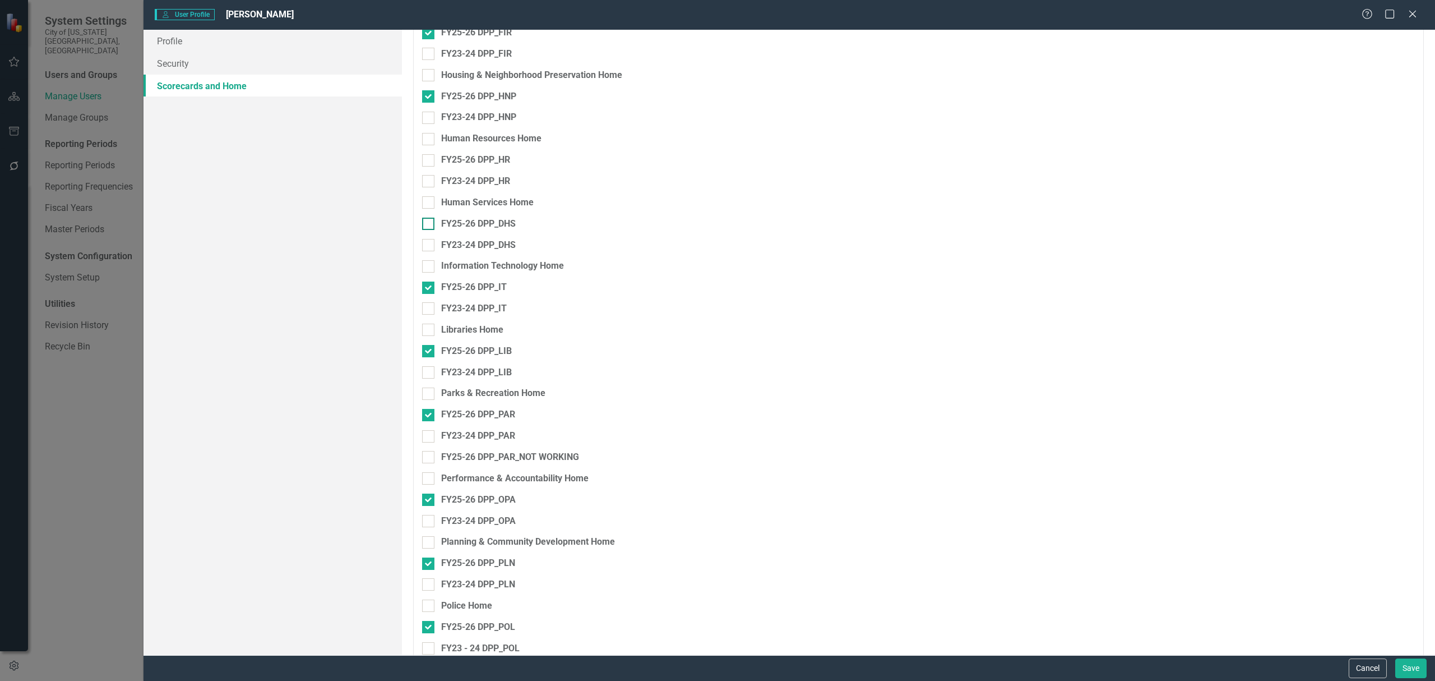
click at [432, 224] on div at bounding box center [428, 224] width 12 height 12
click at [429, 224] on input "FY25-26 DPP_DHS" at bounding box center [425, 221] width 7 height 7
checkbox input "true"
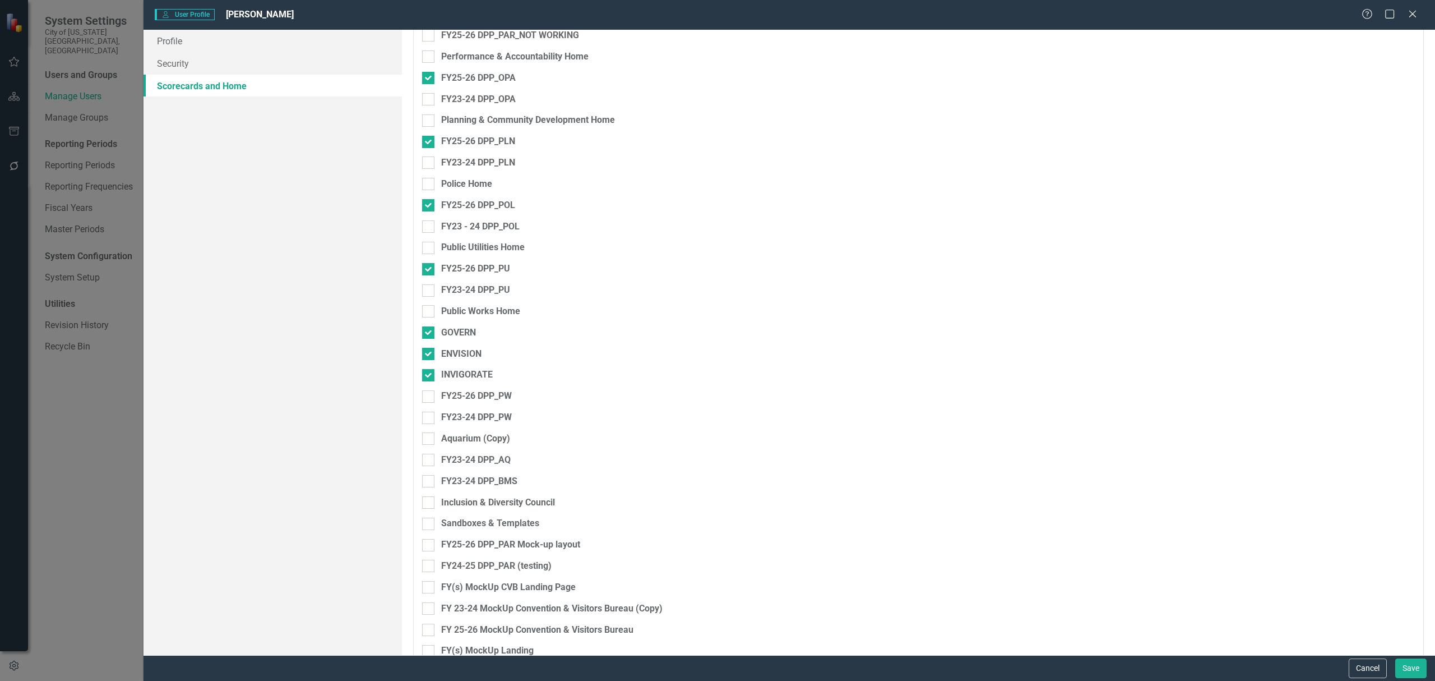
scroll to position [1719, 0]
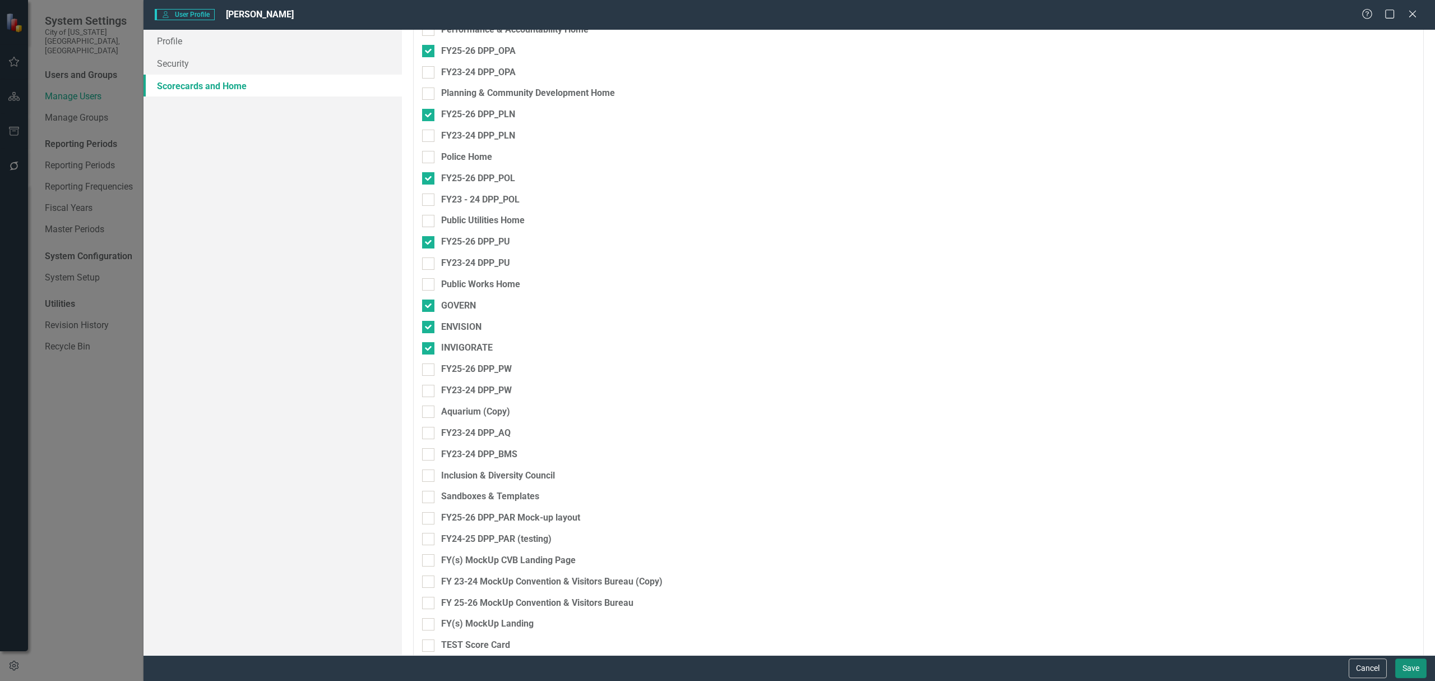
click at [1409, 668] on button "Save" at bounding box center [1411, 668] width 31 height 20
